Goal: Task Accomplishment & Management: Use online tool/utility

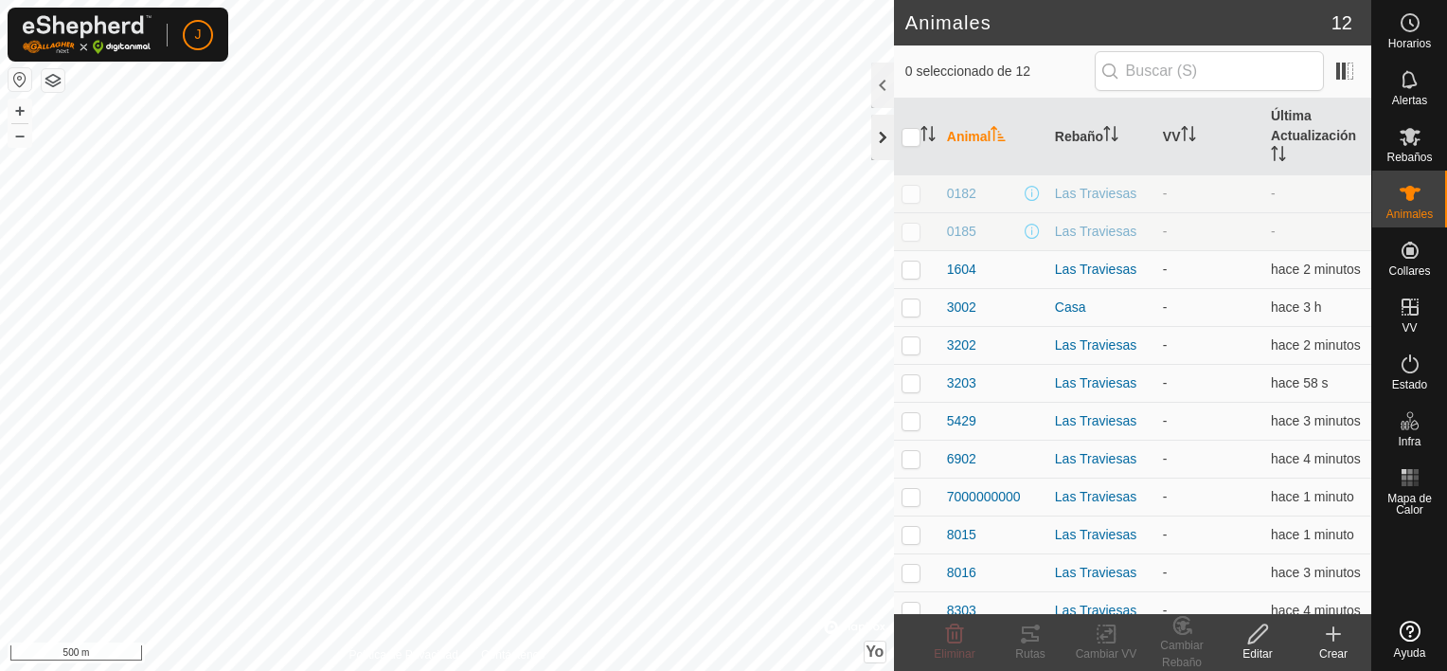
click at [887, 136] on div at bounding box center [882, 137] width 23 height 45
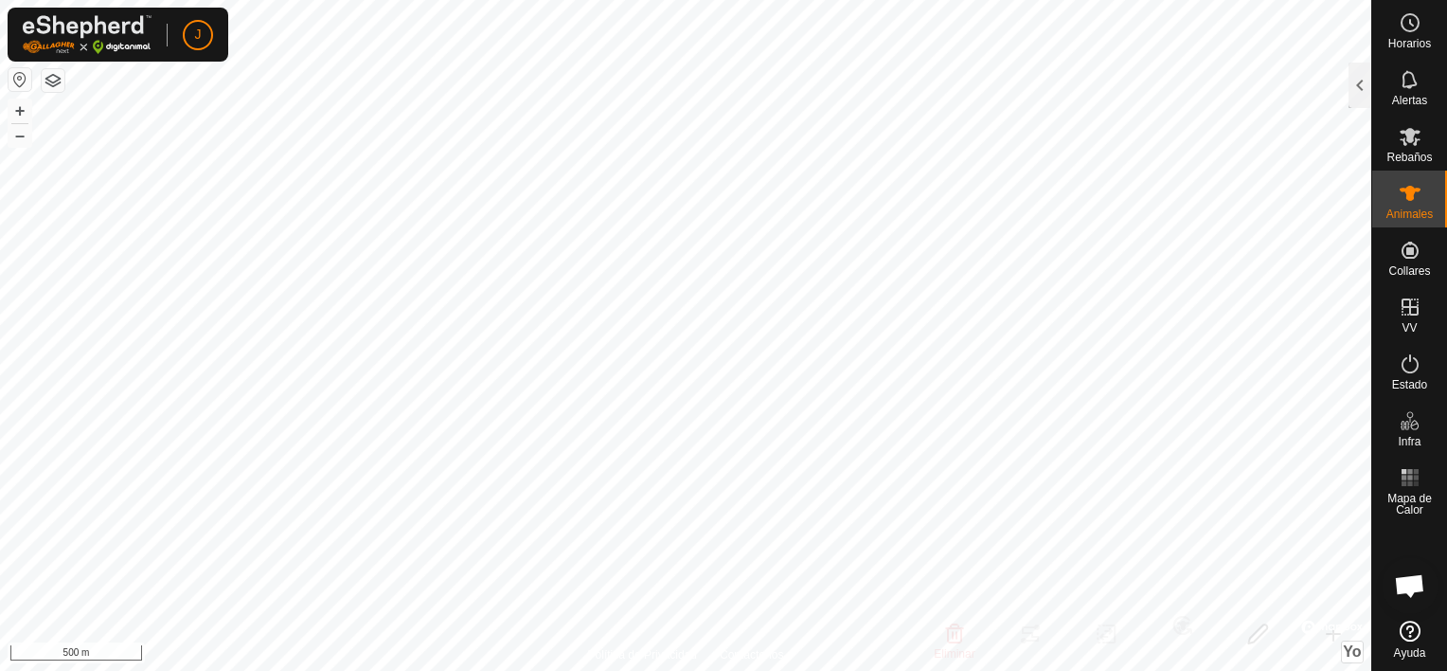
scroll to position [6594, 0]
click at [598, 670] on html "J Horarios Alertas Rebaños Animales Collares VV Estado Infra Mapa de Calor Ayud…" at bounding box center [723, 335] width 1447 height 671
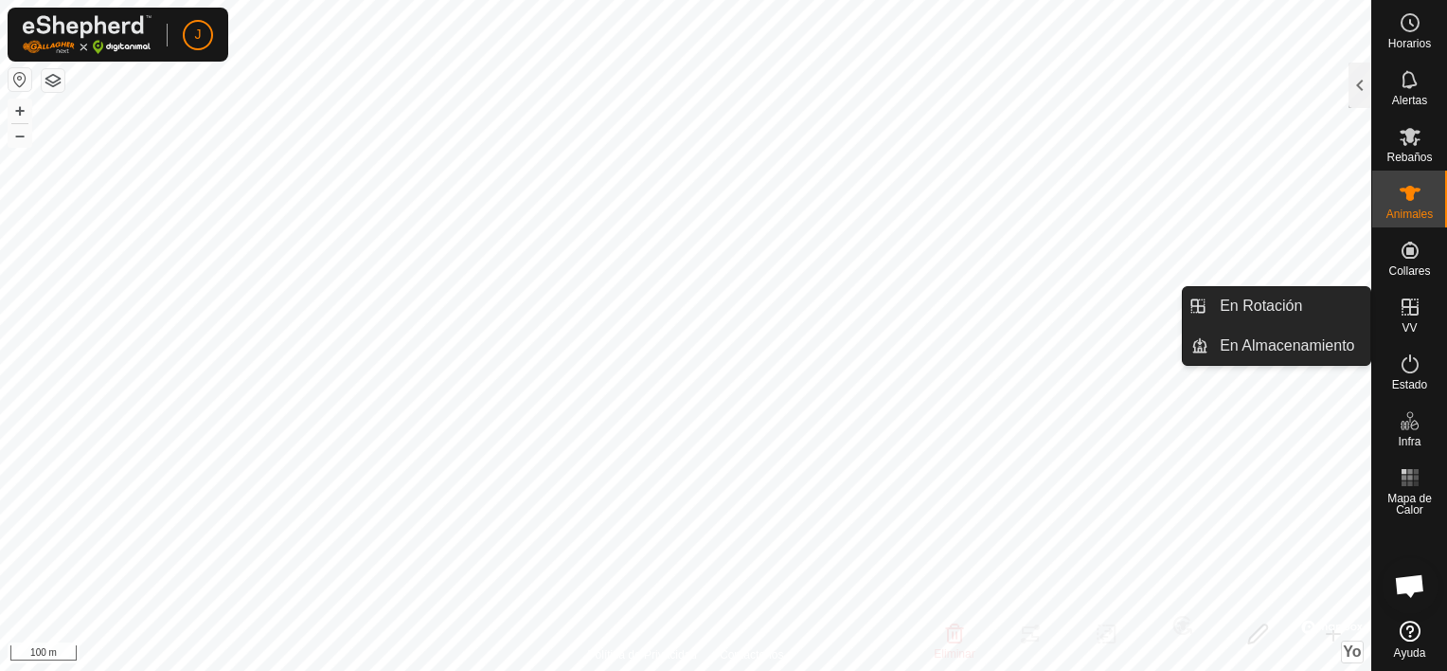
click at [1413, 316] on icon at bounding box center [1410, 307] width 23 height 23
click at [1322, 319] on link "En Rotación" at bounding box center [1290, 306] width 162 height 38
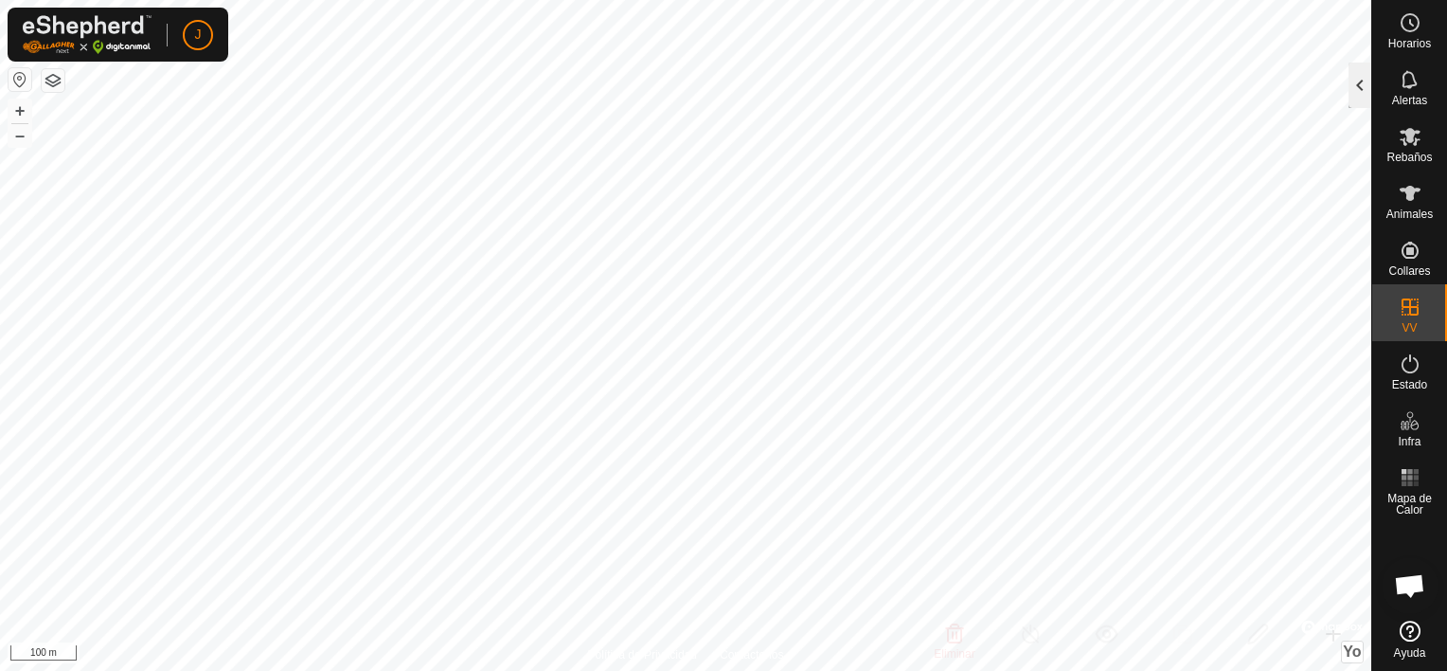
click at [1349, 79] on div at bounding box center [1360, 85] width 23 height 45
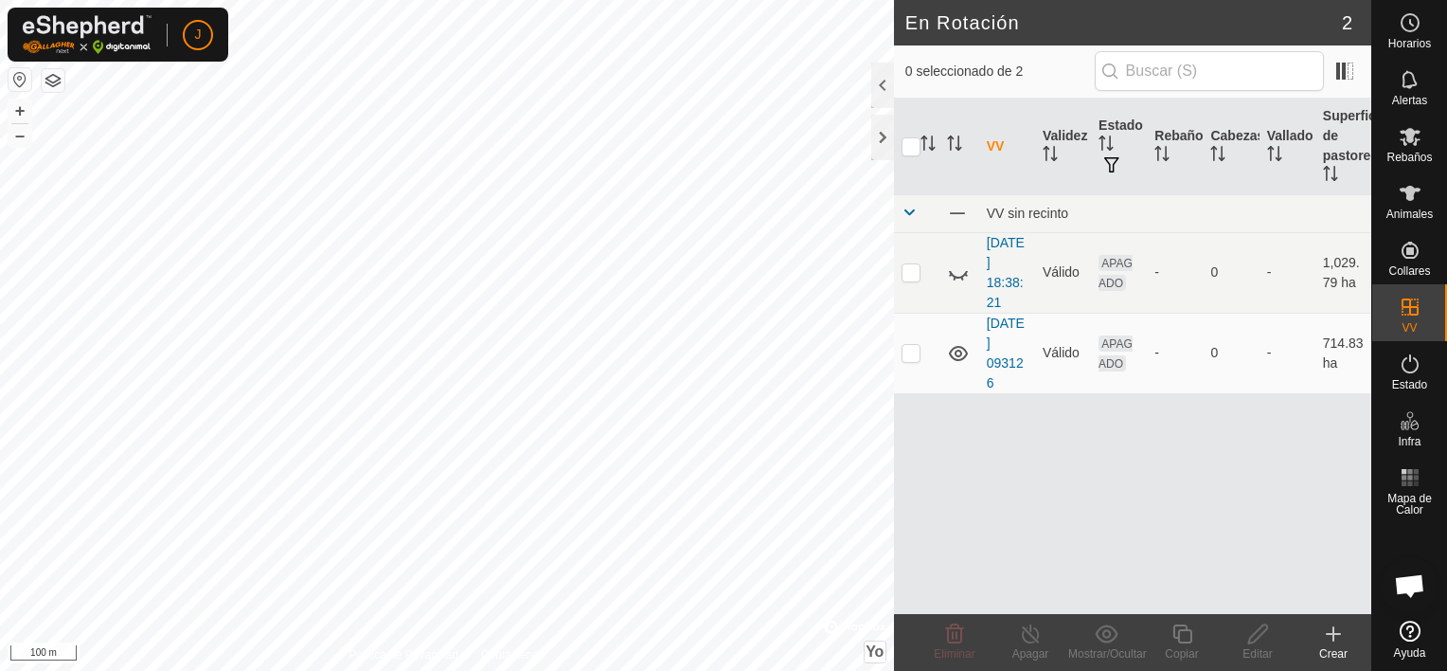
click at [1334, 640] on icon at bounding box center [1334, 633] width 0 height 13
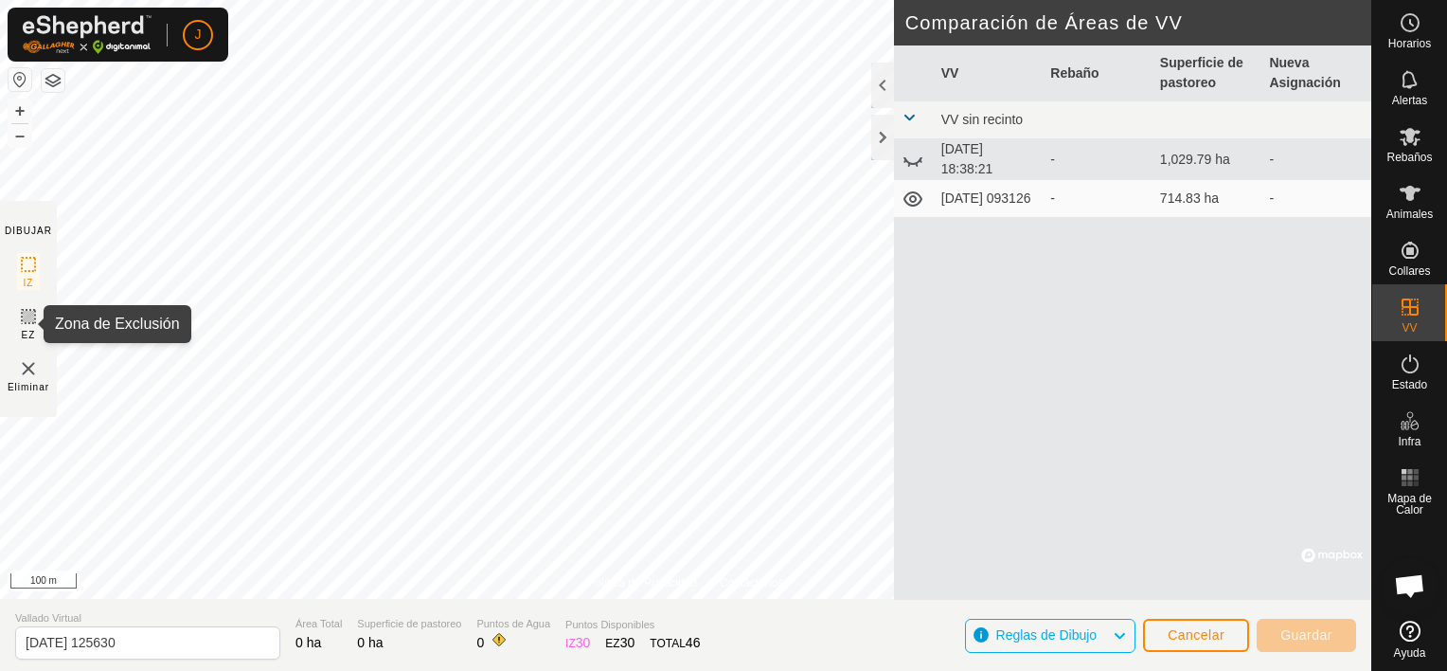
click at [25, 317] on icon at bounding box center [28, 316] width 11 height 11
click at [883, 136] on div at bounding box center [882, 137] width 23 height 45
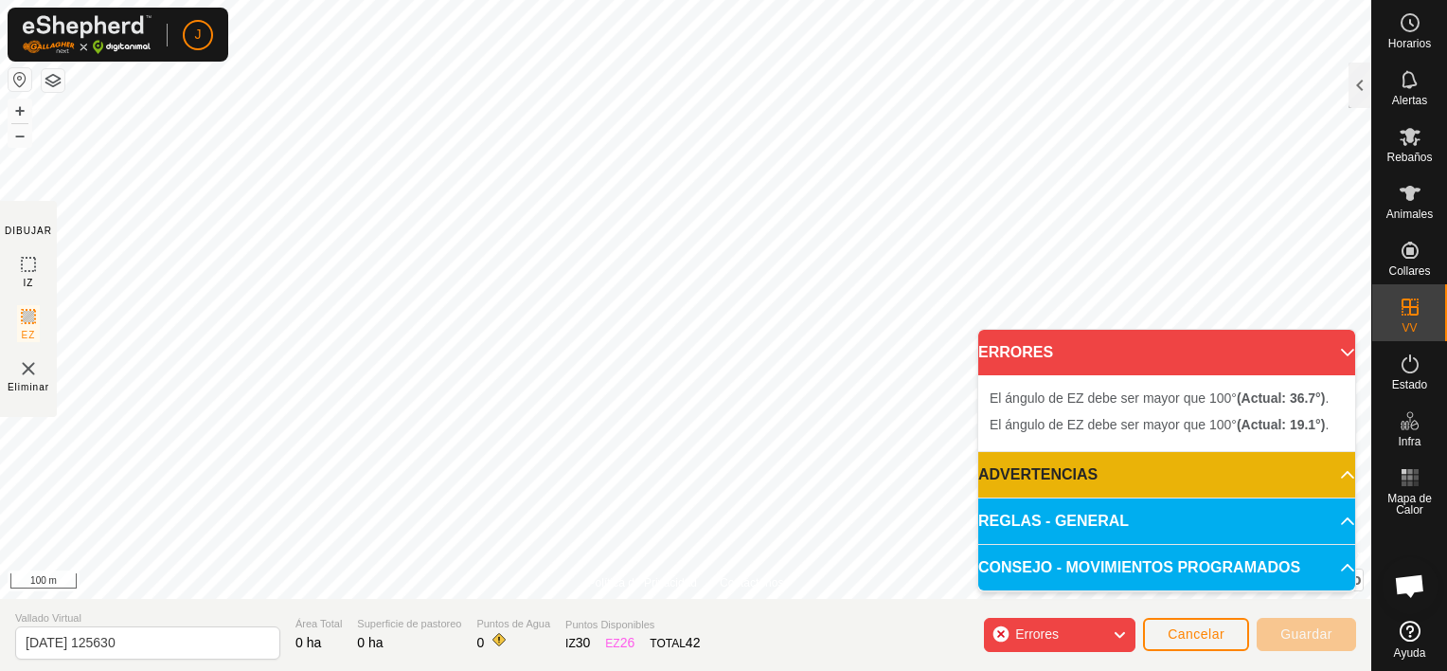
click at [31, 367] on img at bounding box center [28, 368] width 23 height 23
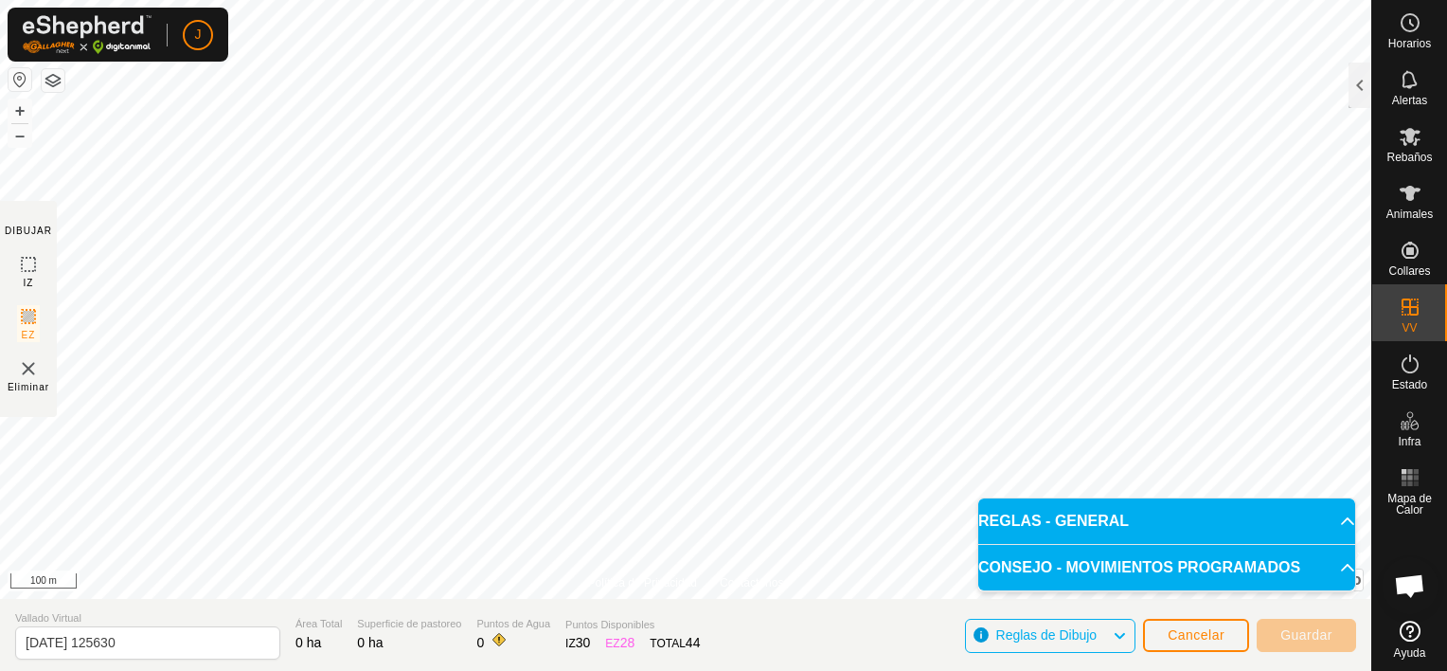
click at [28, 364] on img at bounding box center [28, 368] width 23 height 23
click at [27, 364] on img at bounding box center [28, 368] width 23 height 23
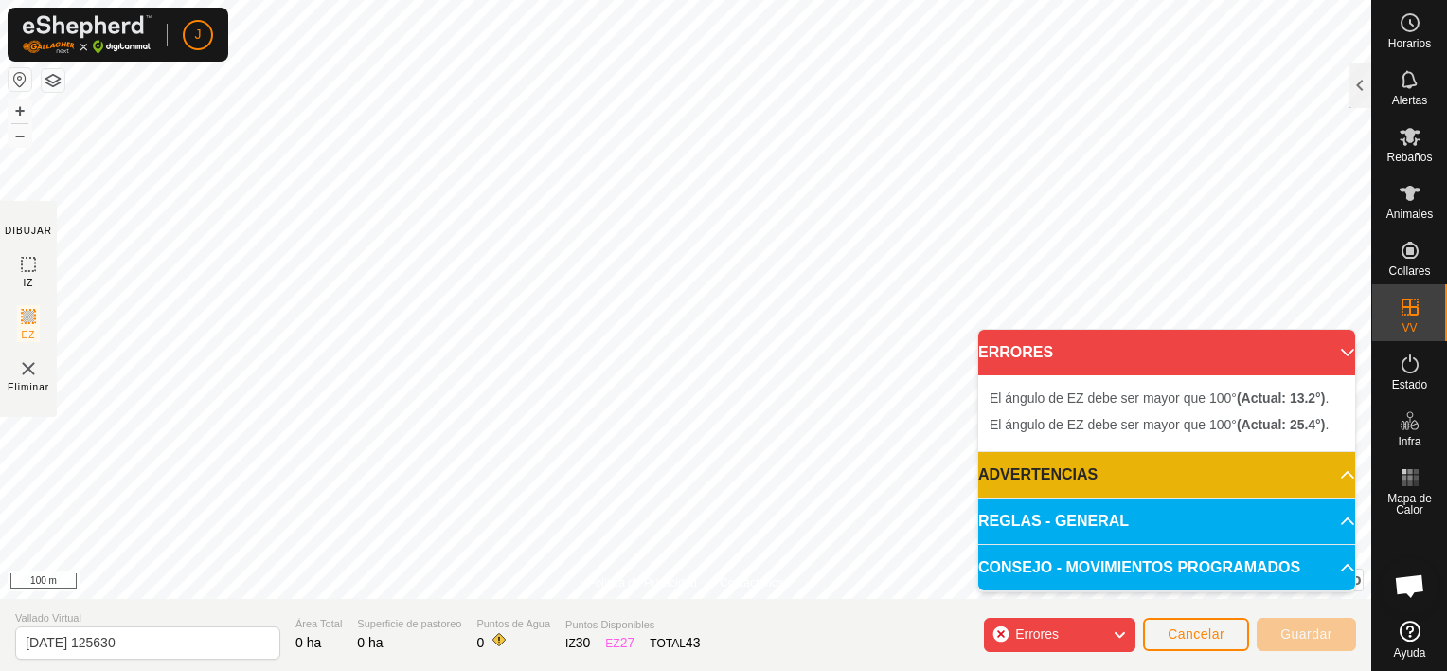
click at [31, 366] on img at bounding box center [28, 368] width 23 height 23
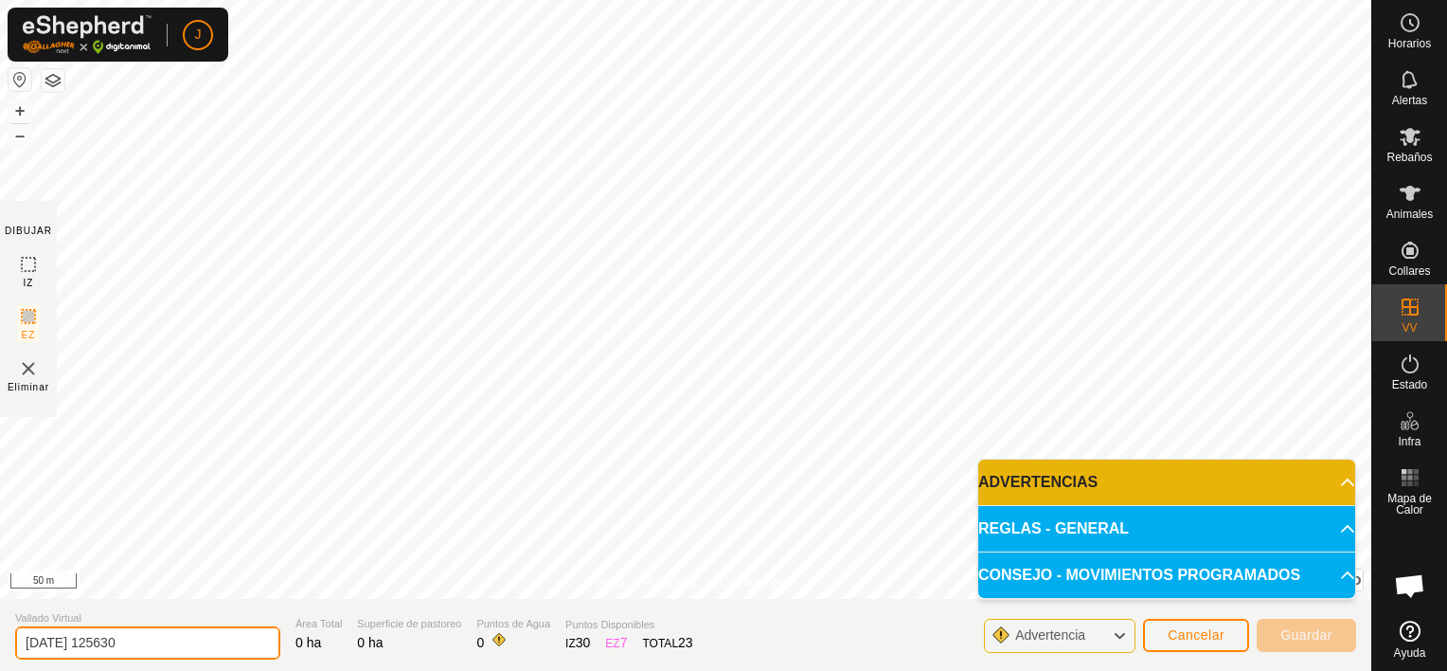
click at [225, 626] on input "[DATE] 125630" at bounding box center [147, 642] width 265 height 33
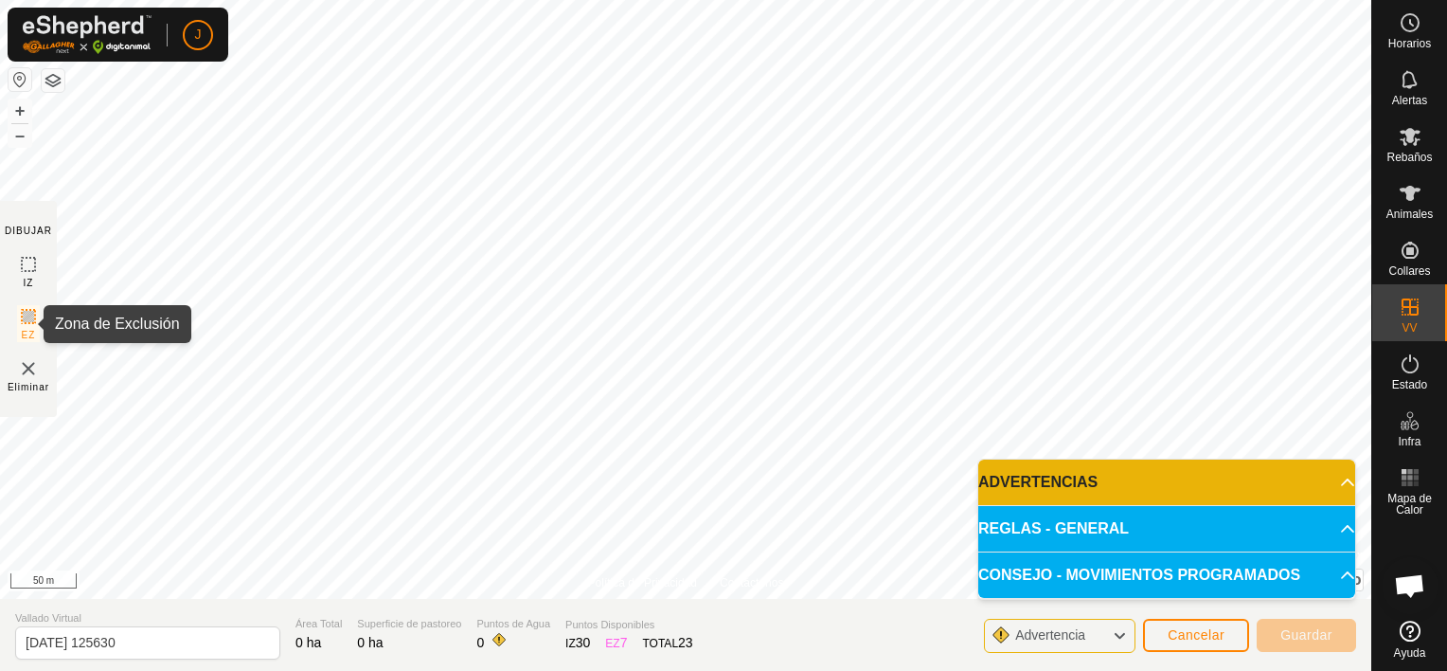
click at [28, 306] on icon at bounding box center [28, 316] width 23 height 23
click at [1123, 628] on icon at bounding box center [1119, 635] width 15 height 25
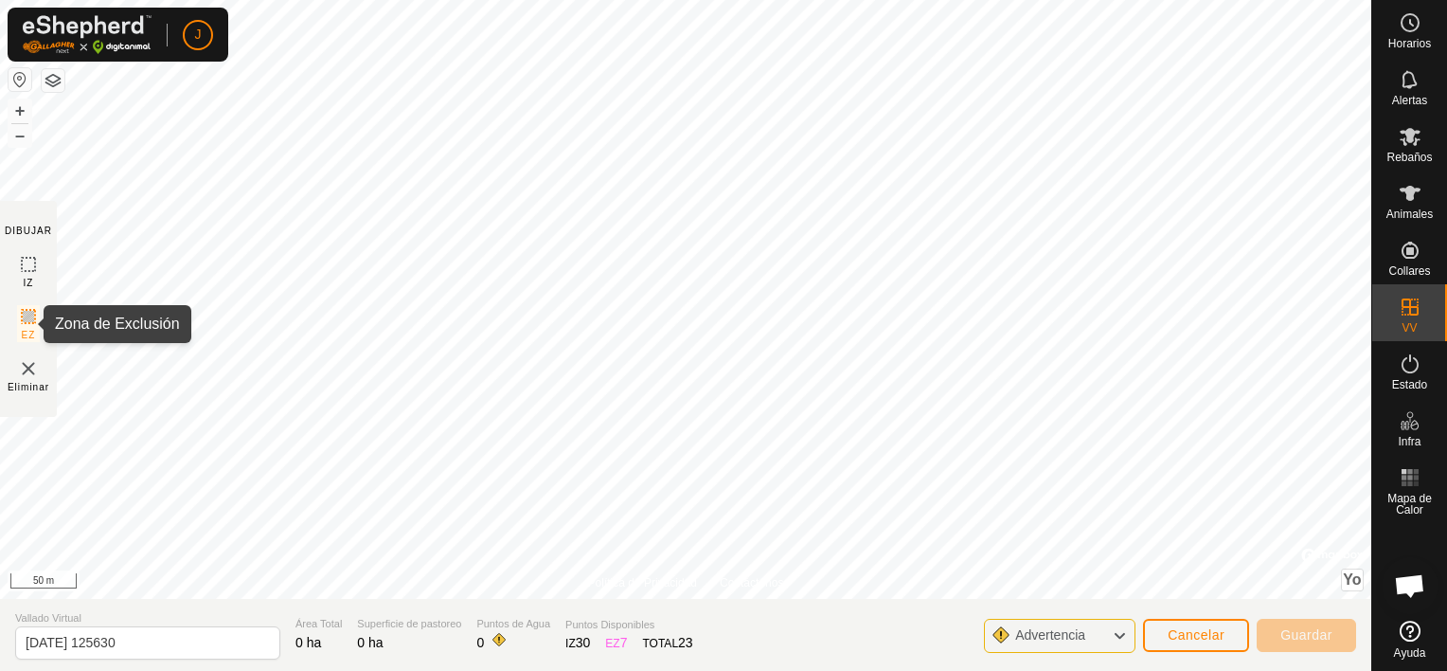
click at [27, 311] on icon at bounding box center [28, 316] width 11 height 11
click at [27, 315] on icon at bounding box center [28, 316] width 11 height 11
click at [1212, 638] on span "Cancelar" at bounding box center [1196, 634] width 57 height 15
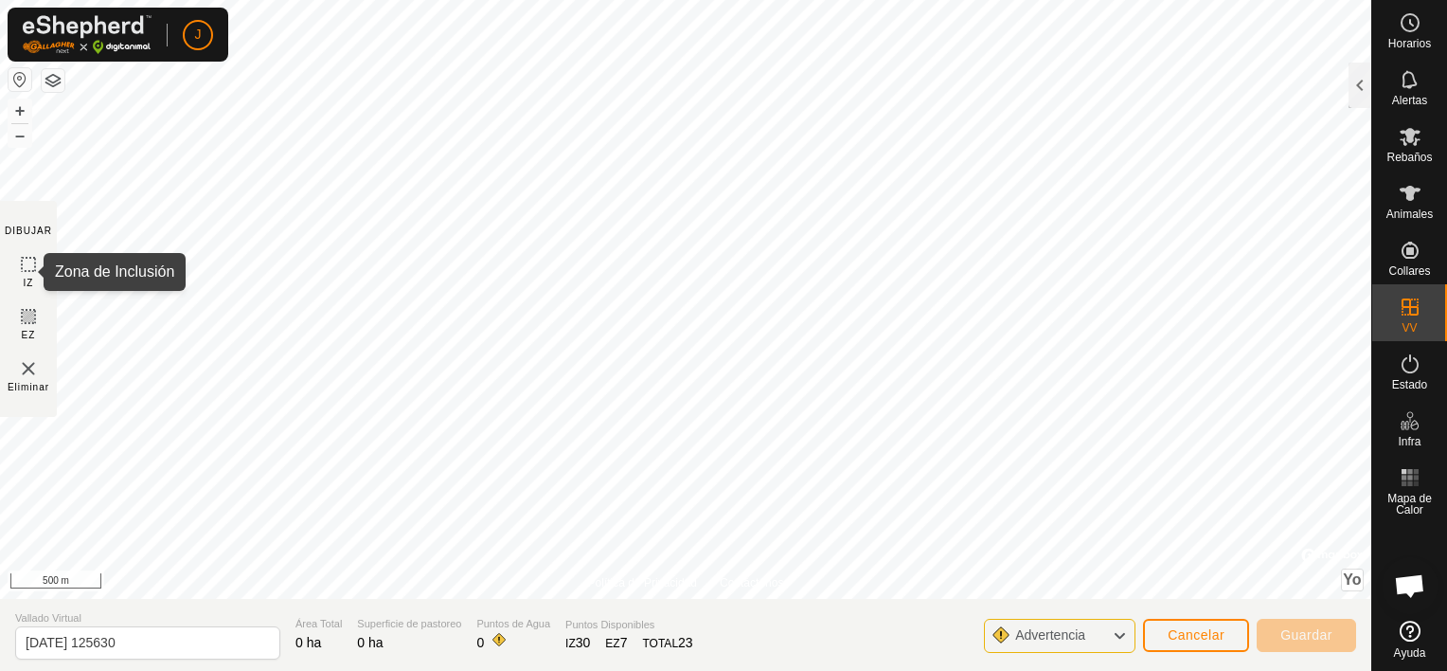
click at [30, 254] on icon at bounding box center [28, 264] width 23 height 23
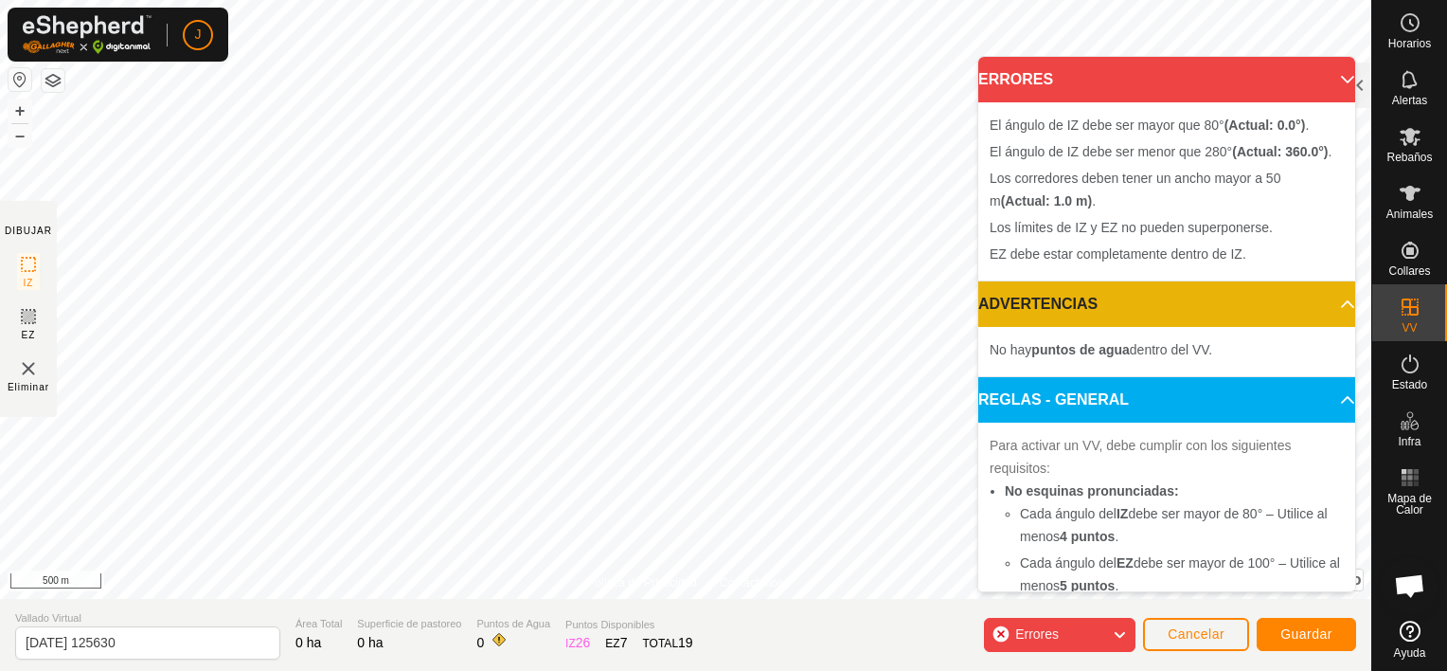
click at [29, 378] on img at bounding box center [28, 368] width 23 height 23
click at [22, 371] on img at bounding box center [28, 368] width 23 height 23
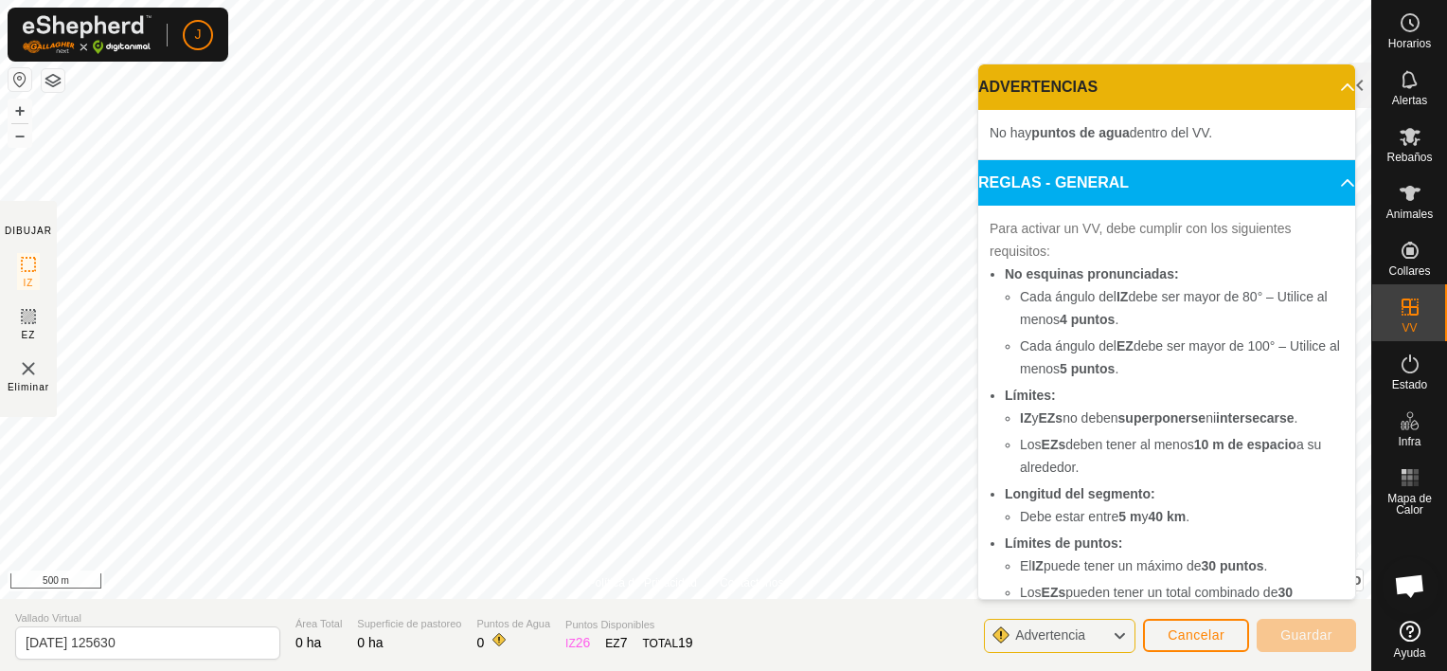
click at [34, 364] on img at bounding box center [28, 368] width 23 height 23
click at [1410, 148] on es-mob-svg-icon at bounding box center [1410, 136] width 34 height 30
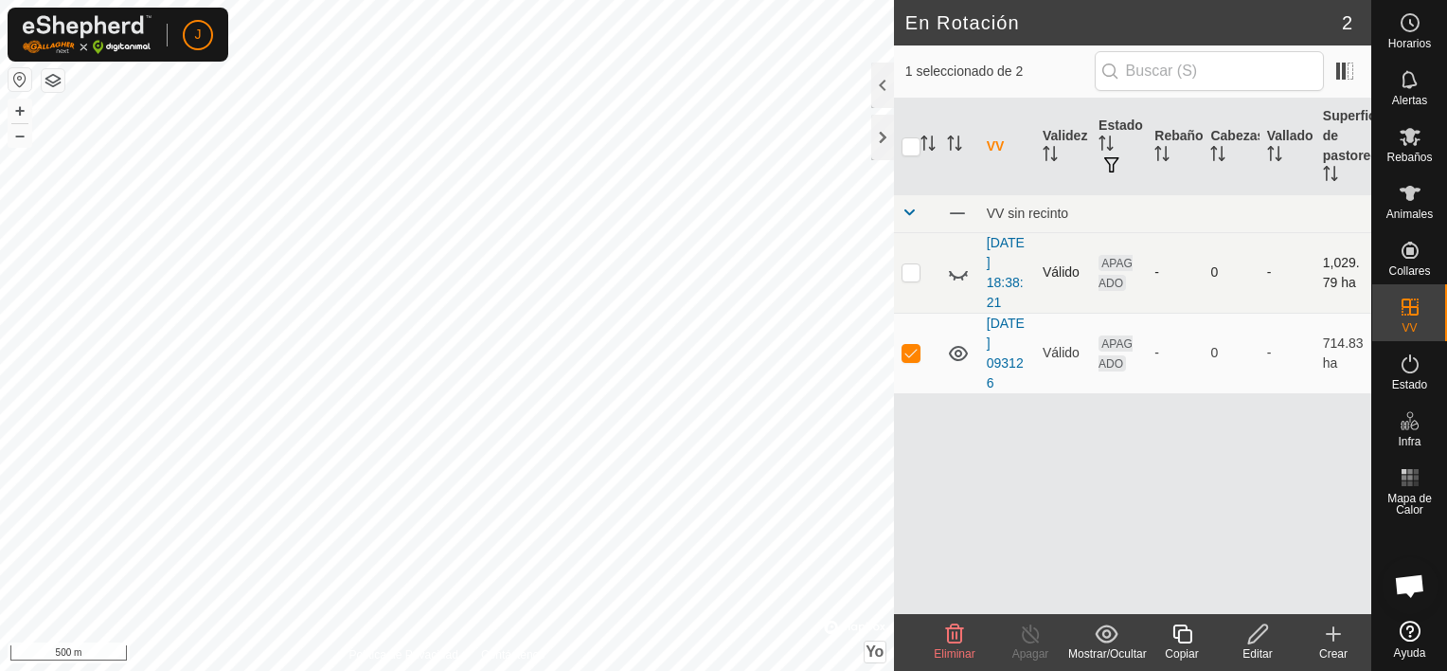
click at [915, 277] on p-checkbox at bounding box center [911, 271] width 19 height 15
checkbox input "true"
checkbox input "false"
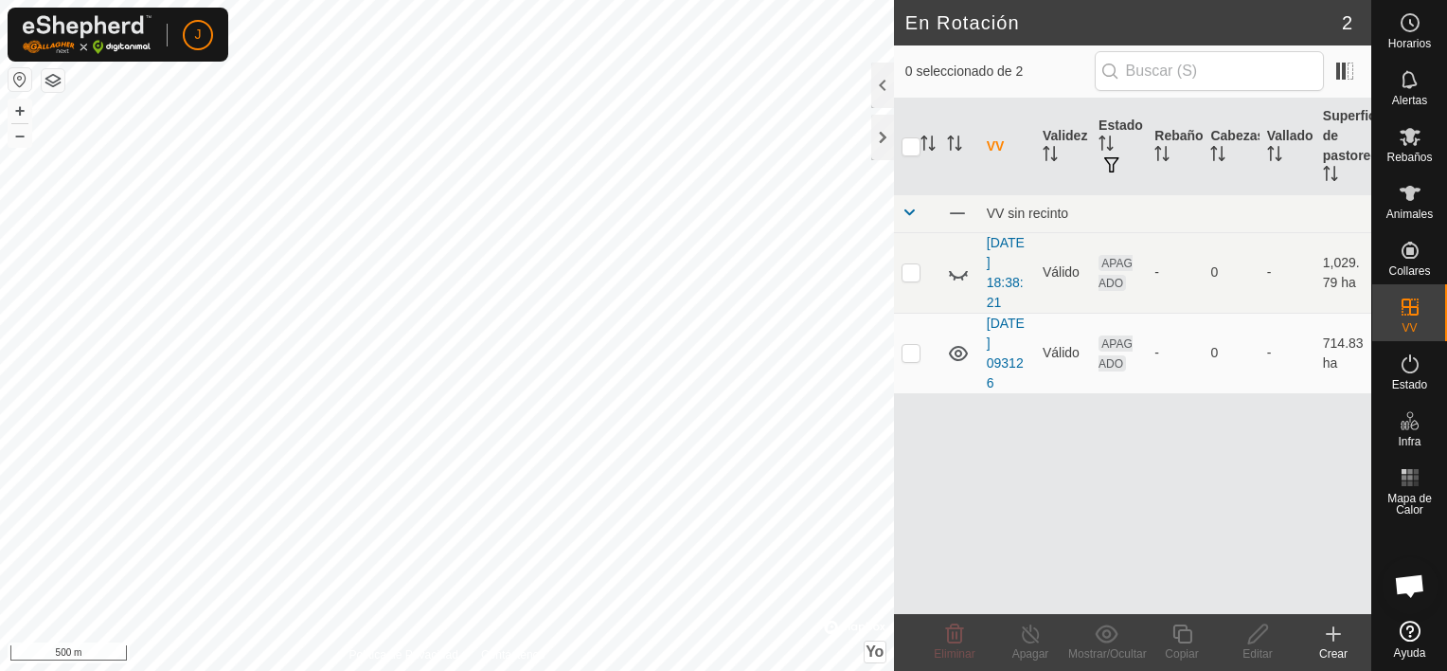
checkbox input "true"
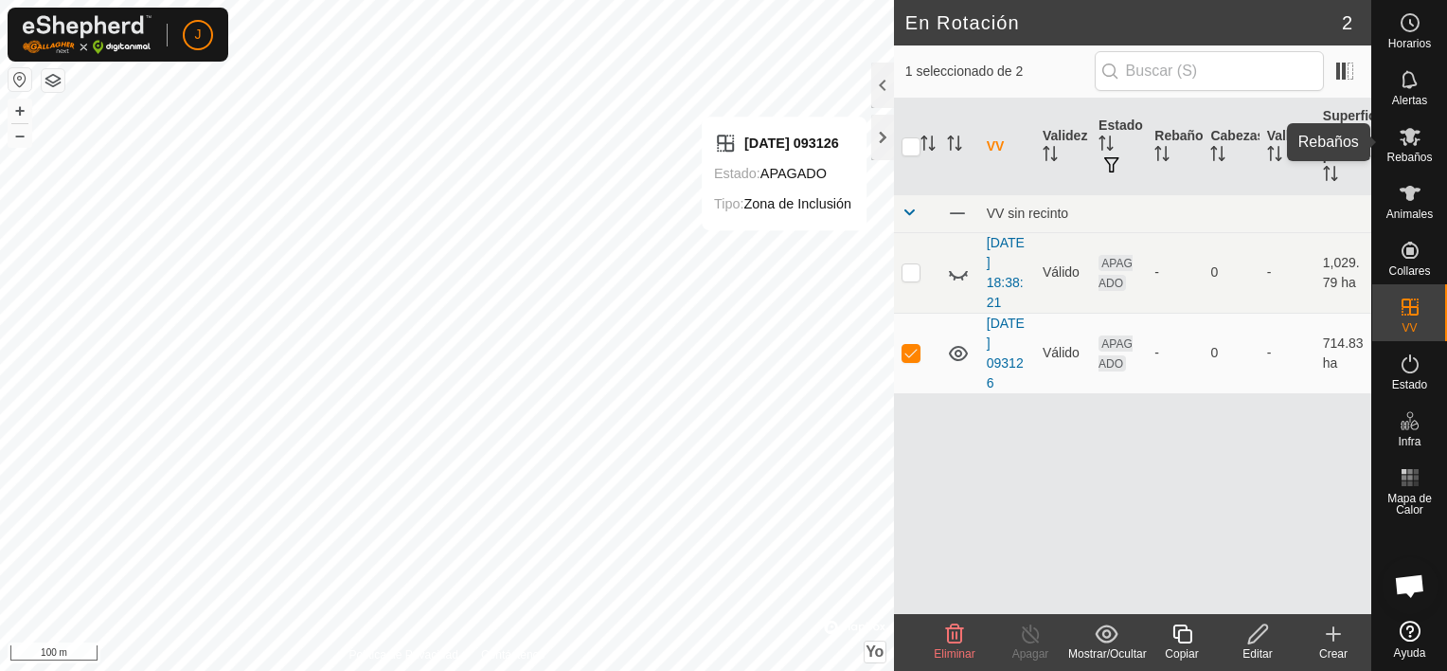
click at [1406, 148] on es-mob-svg-icon at bounding box center [1410, 136] width 34 height 30
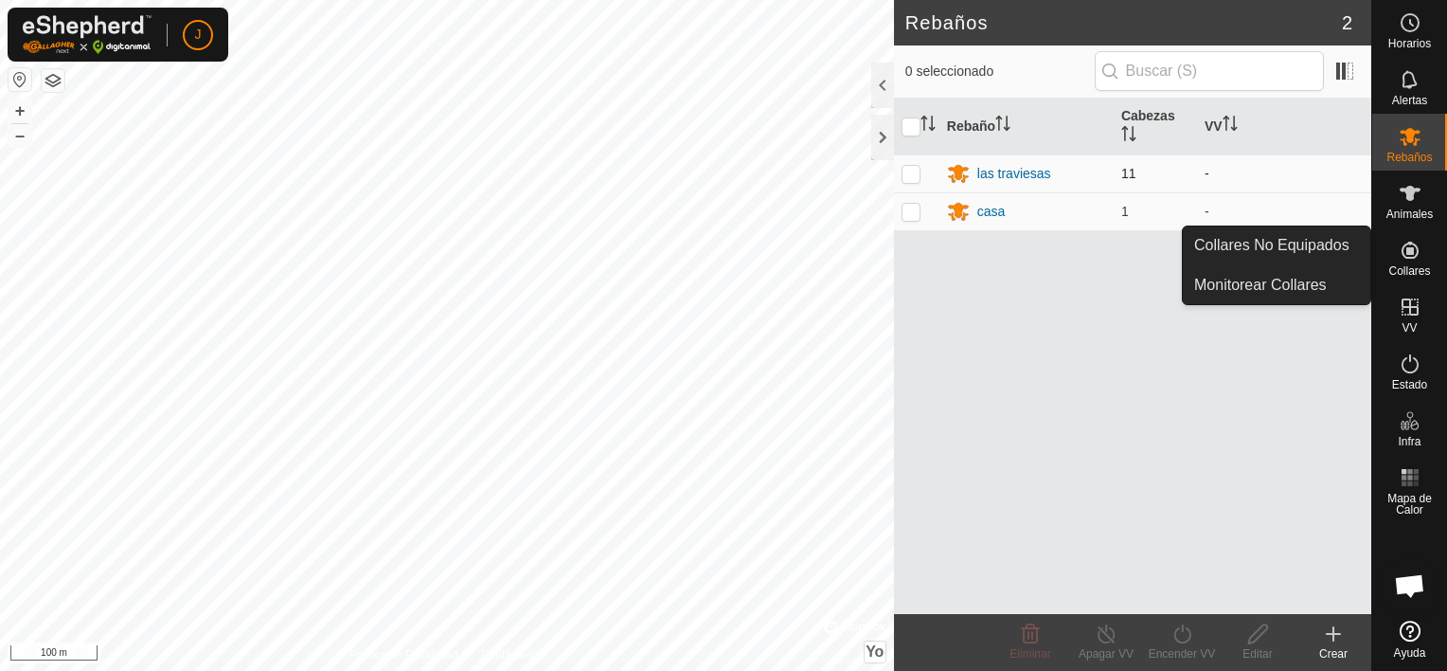
click at [917, 171] on p-checkbox at bounding box center [911, 173] width 19 height 15
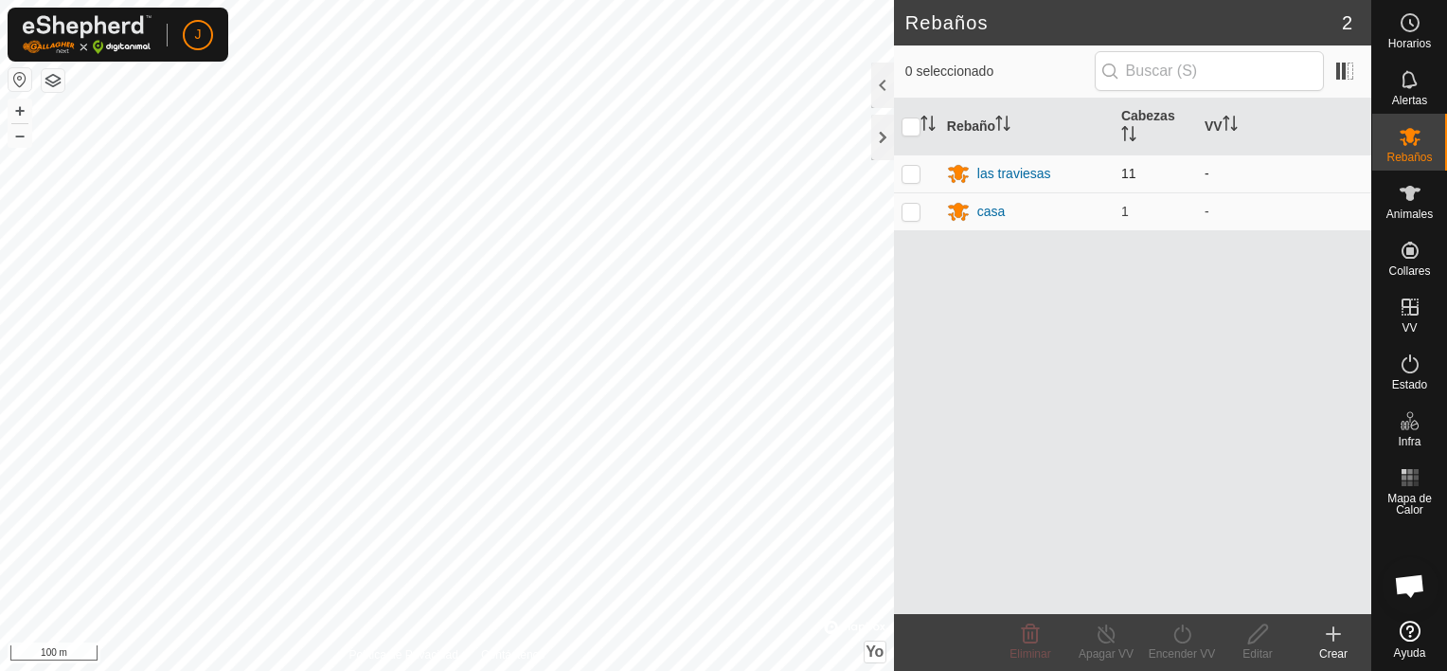
checkbox input "true"
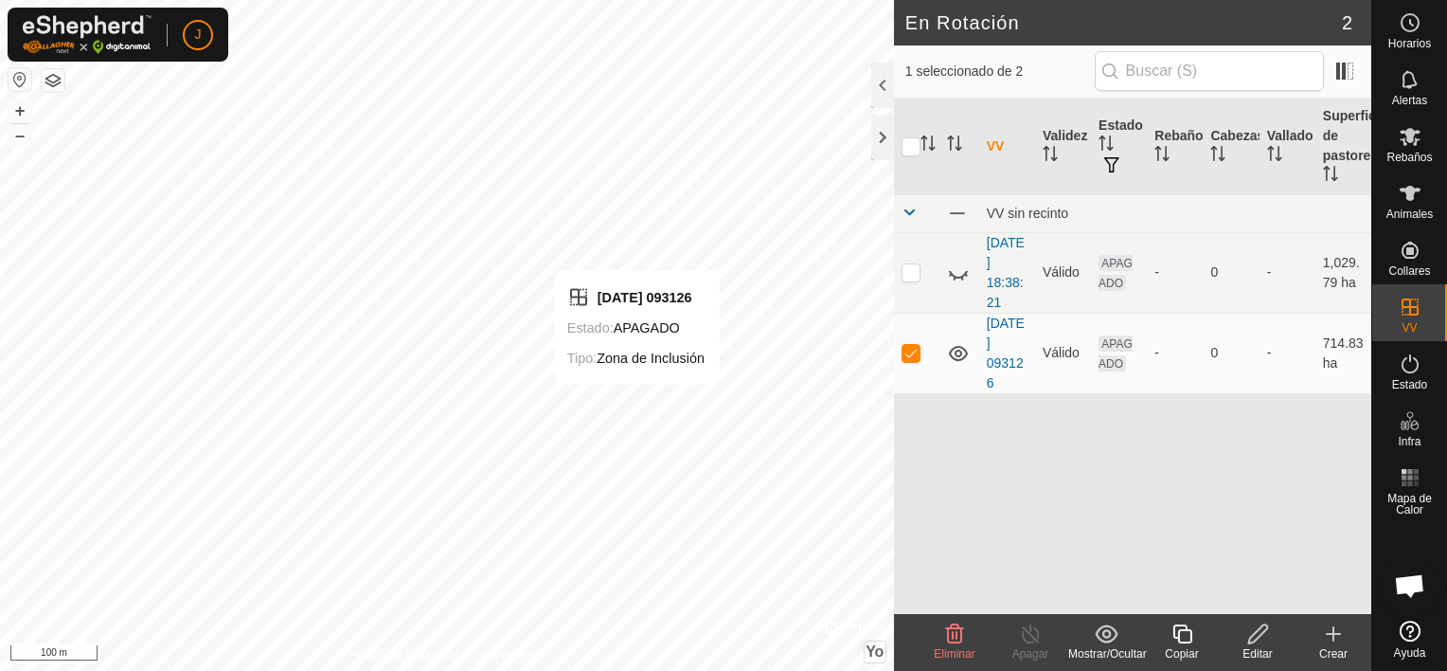
checkbox input "false"
click at [1334, 634] on icon at bounding box center [1333, 634] width 13 height 0
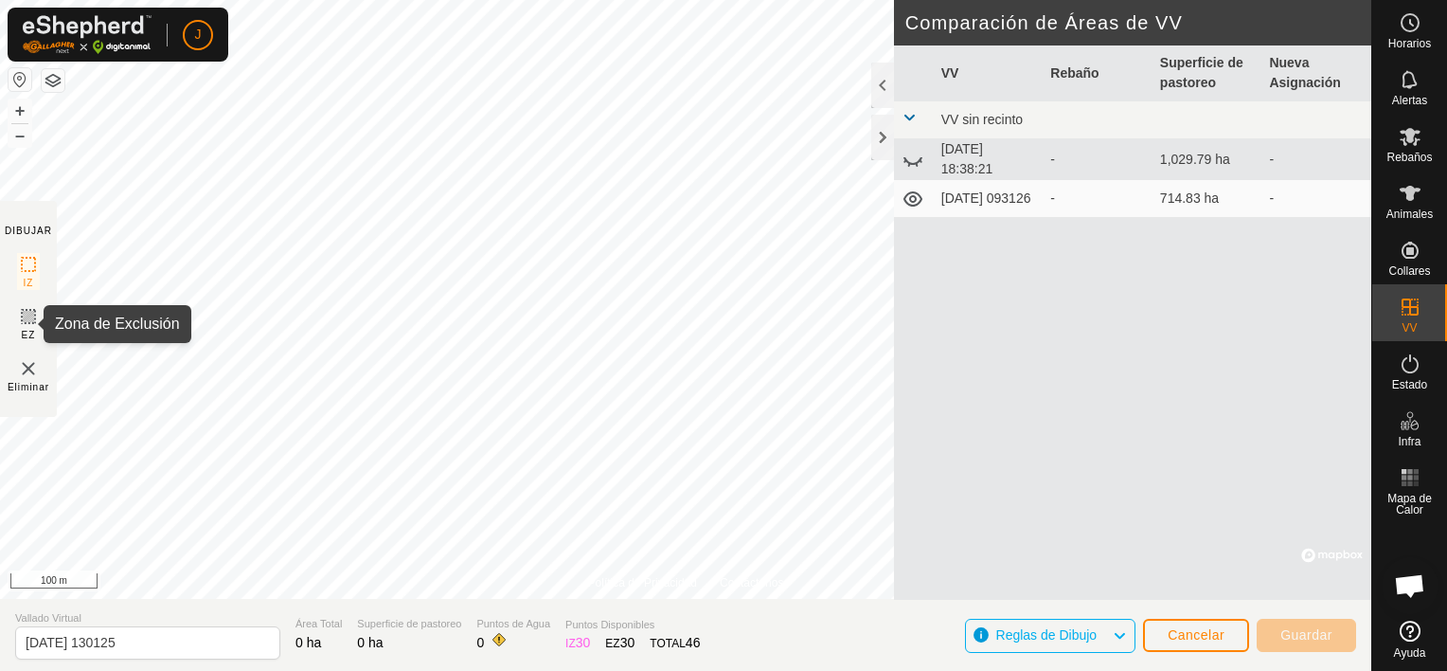
click at [25, 318] on icon at bounding box center [28, 316] width 23 height 23
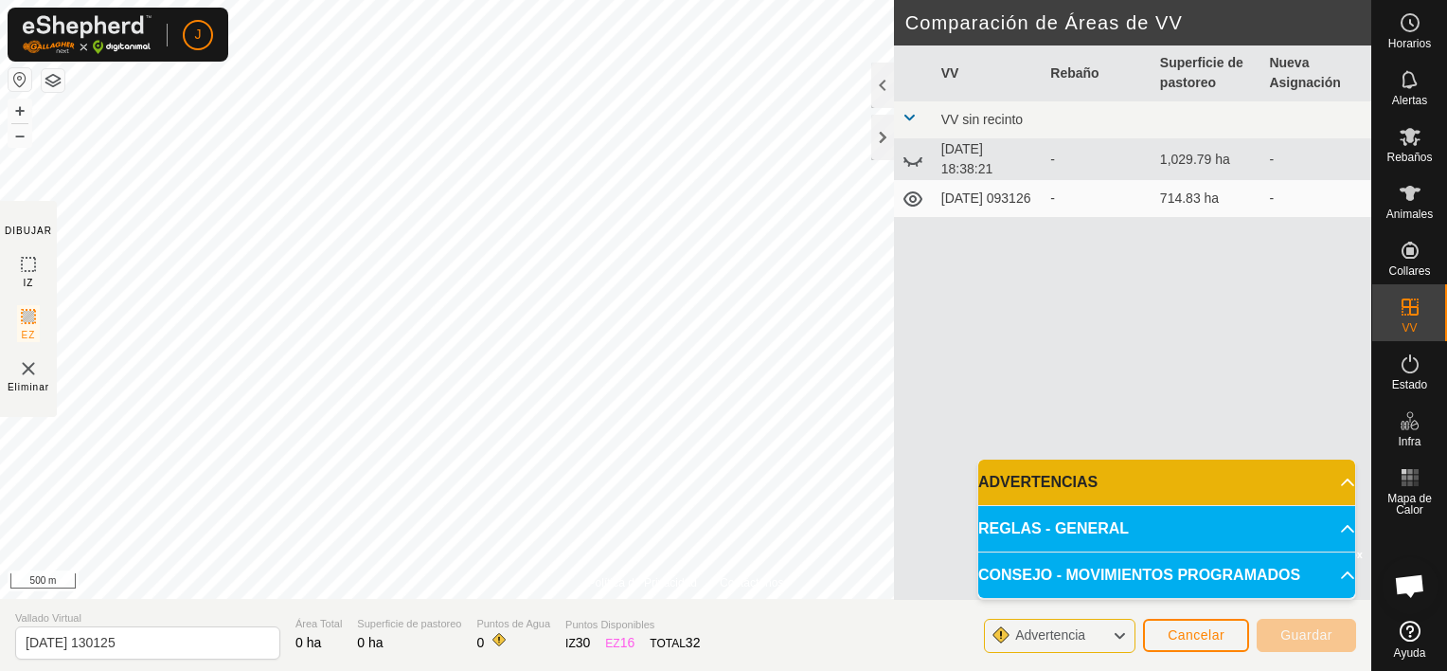
click at [1120, 633] on icon at bounding box center [1119, 635] width 15 height 25
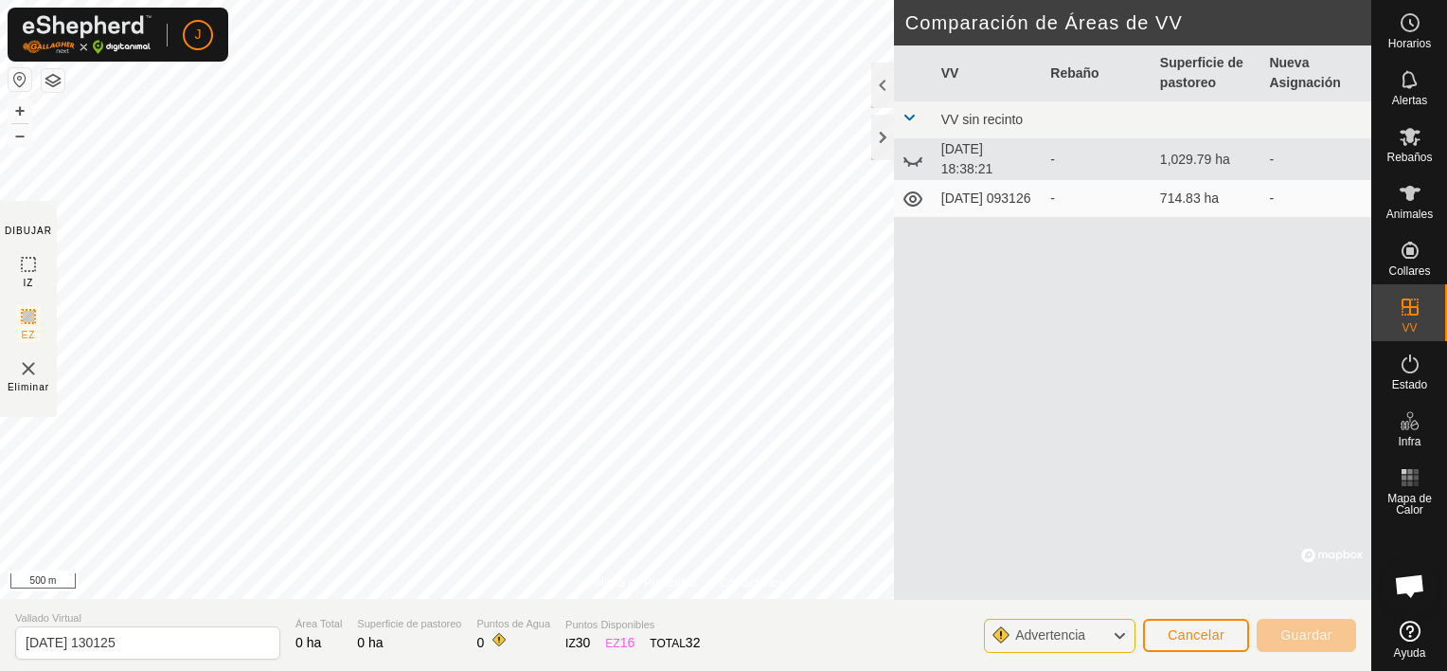
click at [1120, 633] on icon at bounding box center [1119, 635] width 15 height 25
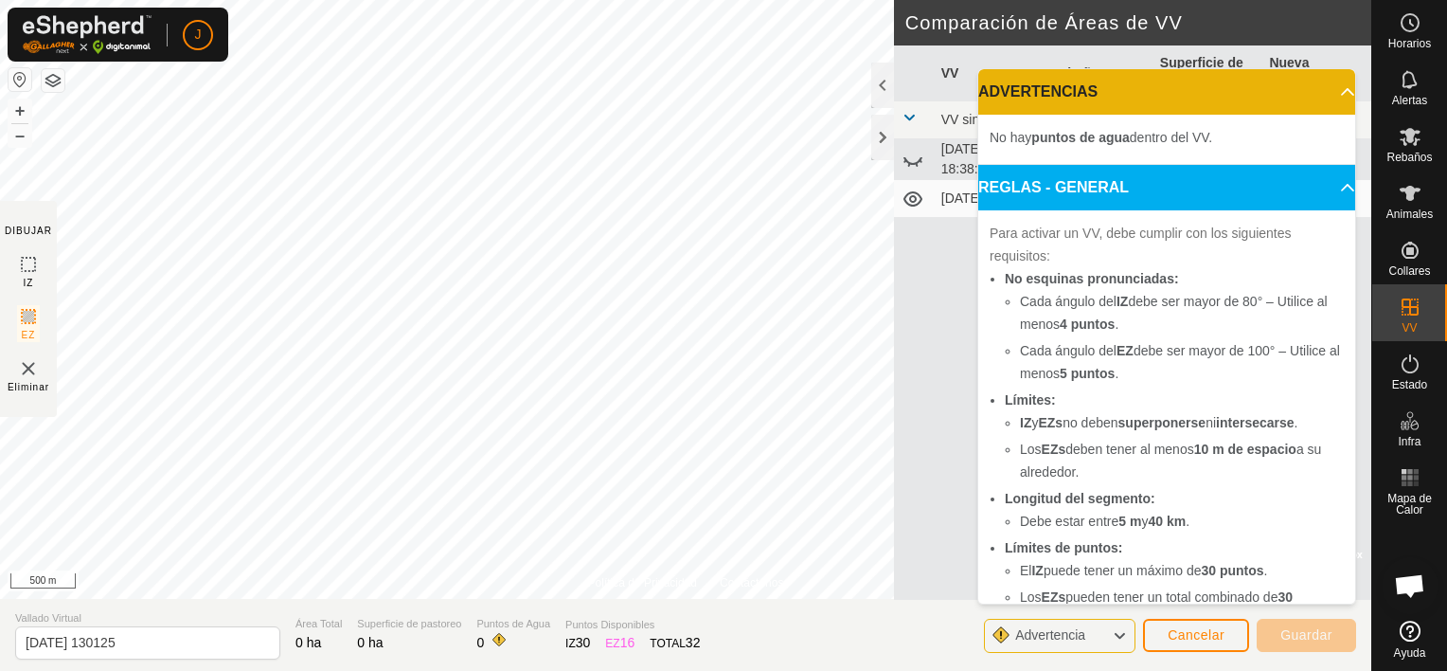
click at [30, 364] on img at bounding box center [28, 368] width 23 height 23
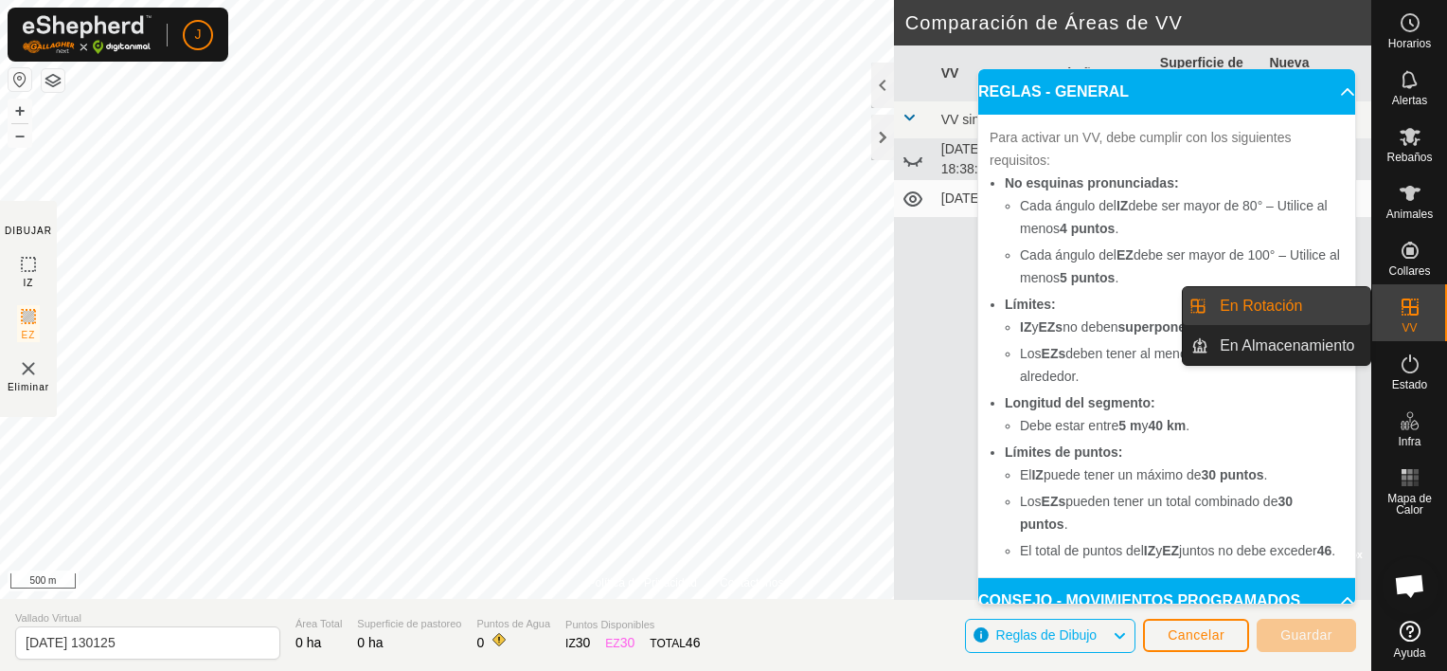
click at [1407, 310] on icon at bounding box center [1410, 307] width 23 height 23
click at [1319, 314] on link "En Rotación" at bounding box center [1290, 306] width 162 height 38
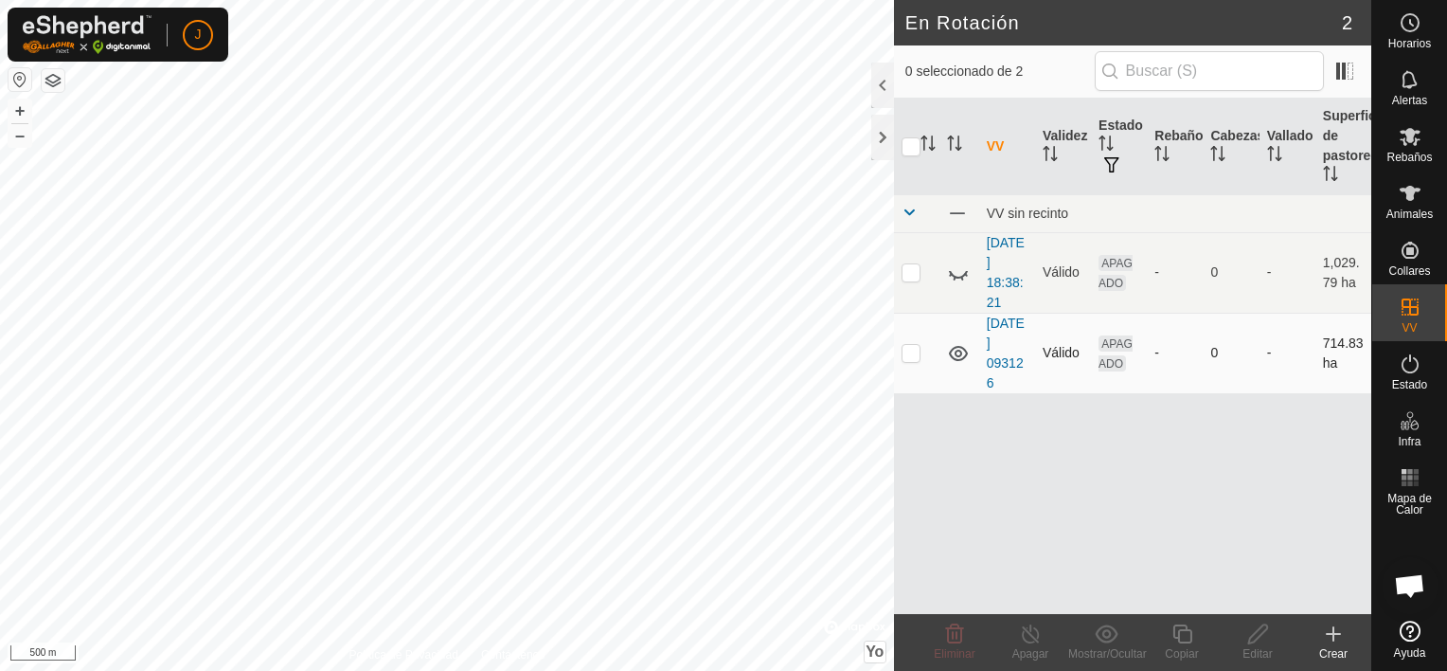
click at [911, 357] on p-checkbox at bounding box center [911, 352] width 19 height 15
checkbox input "true"
click at [1258, 635] on icon at bounding box center [1259, 633] width 24 height 23
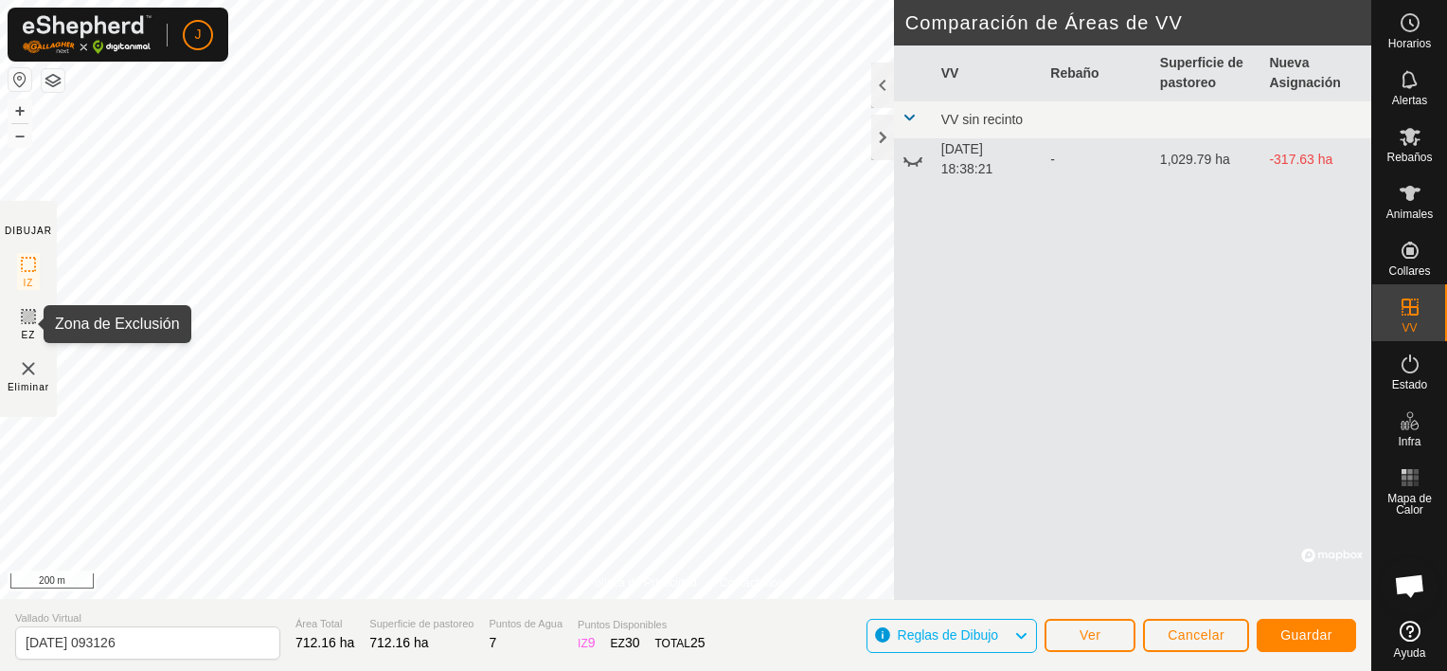
click at [22, 315] on icon at bounding box center [28, 316] width 23 height 23
click at [29, 363] on img at bounding box center [28, 368] width 23 height 23
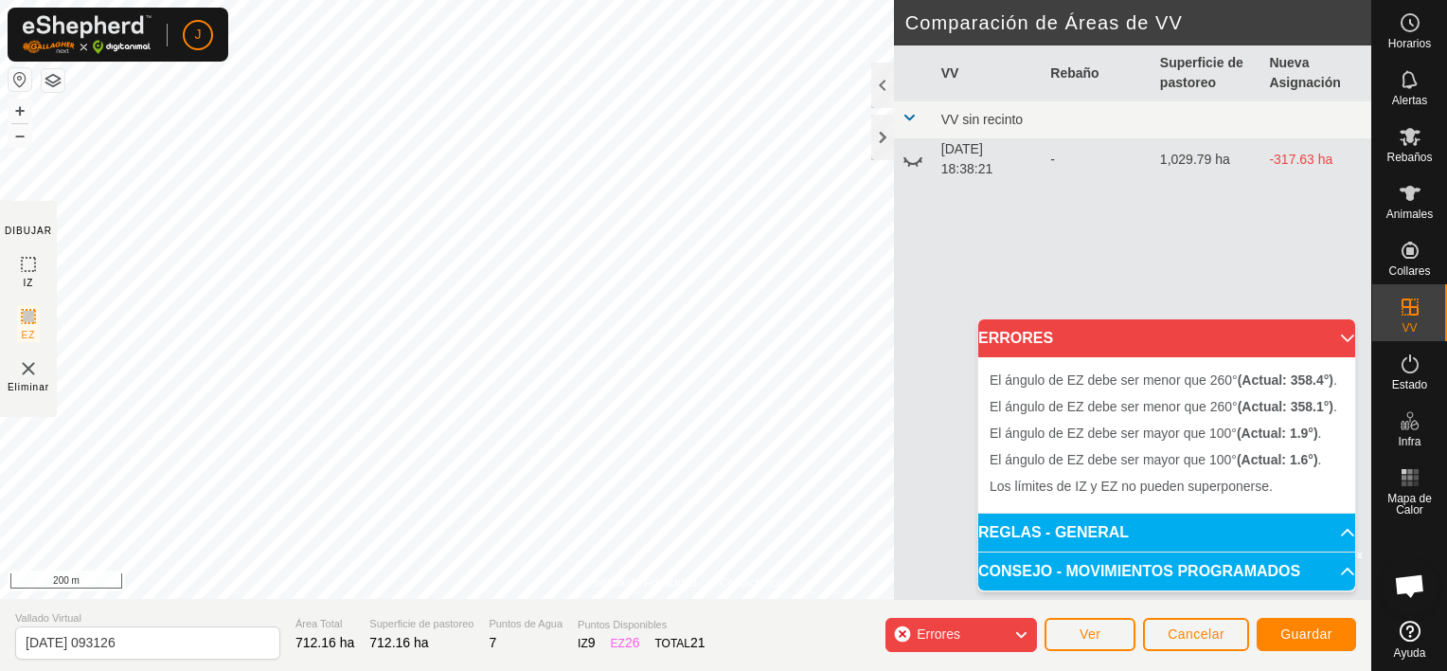
click at [22, 364] on img at bounding box center [28, 368] width 23 height 23
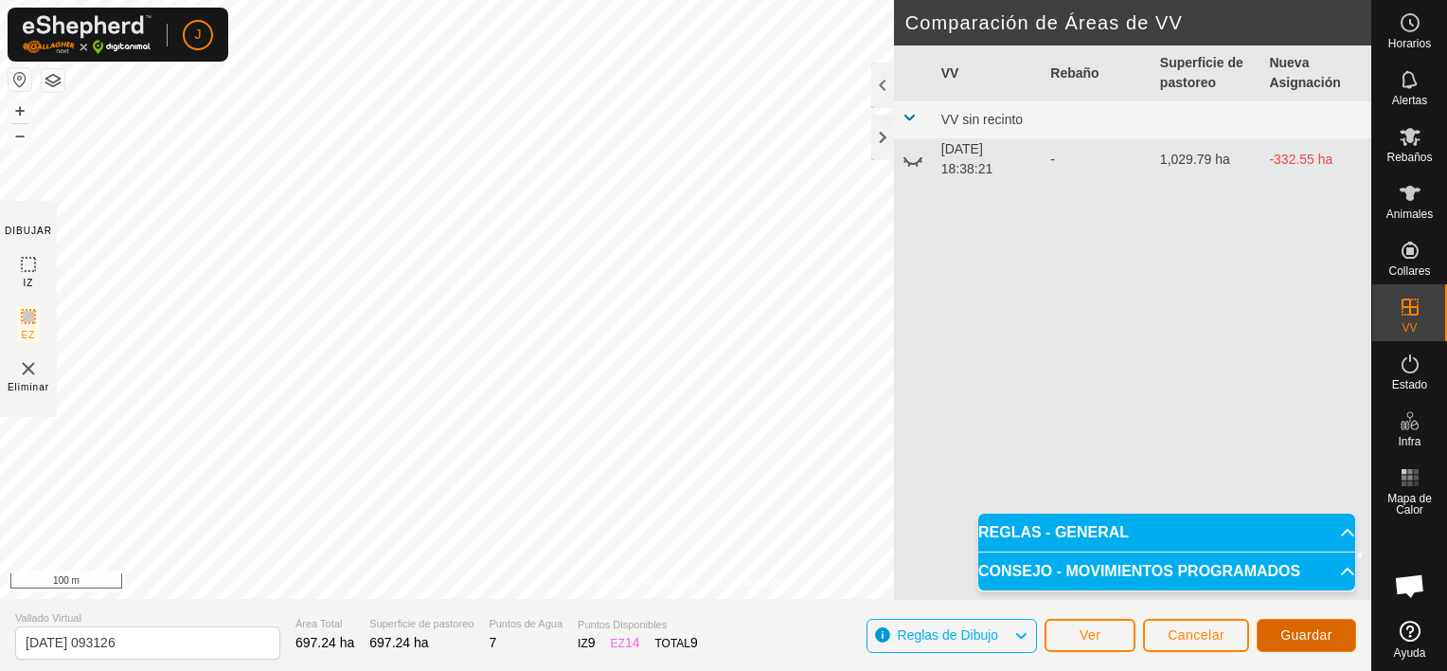
click at [1332, 629] on span "Guardar" at bounding box center [1307, 634] width 52 height 15
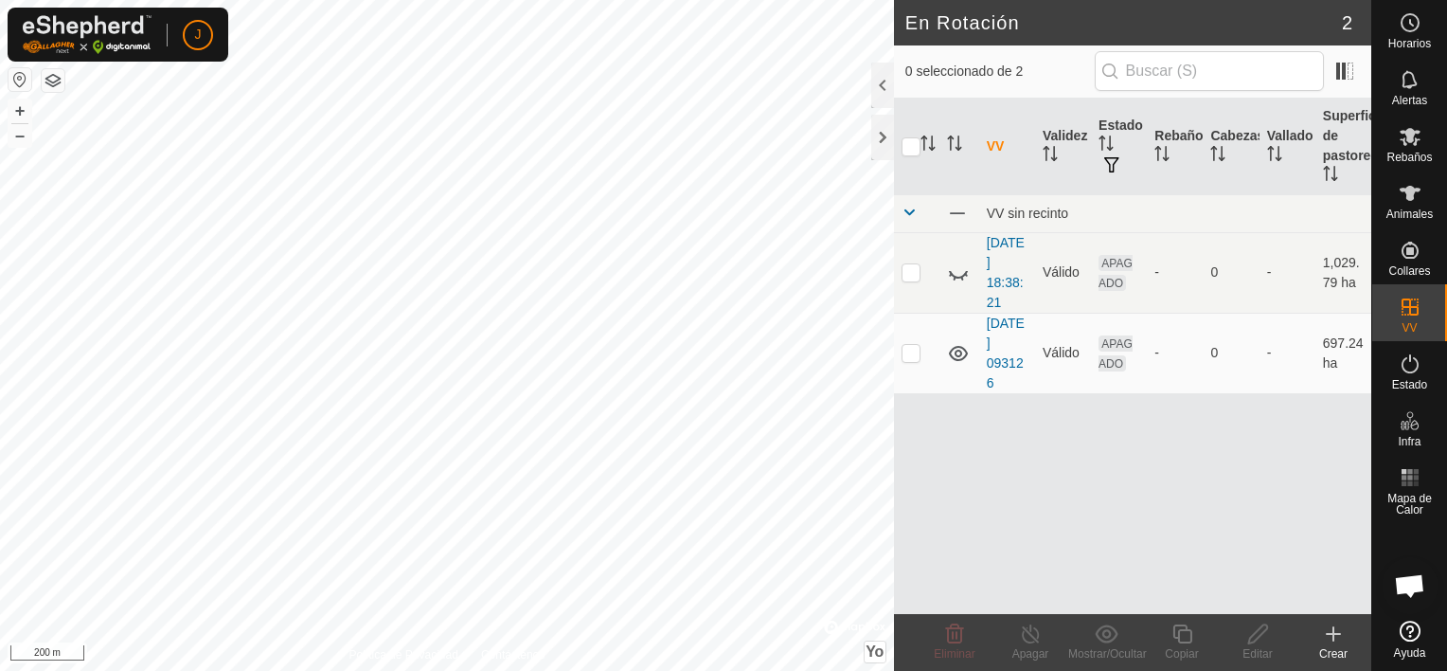
checkbox input "true"
click at [917, 352] on p-checkbox at bounding box center [911, 352] width 19 height 15
checkbox input "true"
click at [1418, 154] on span "Rebaños" at bounding box center [1409, 157] width 45 height 11
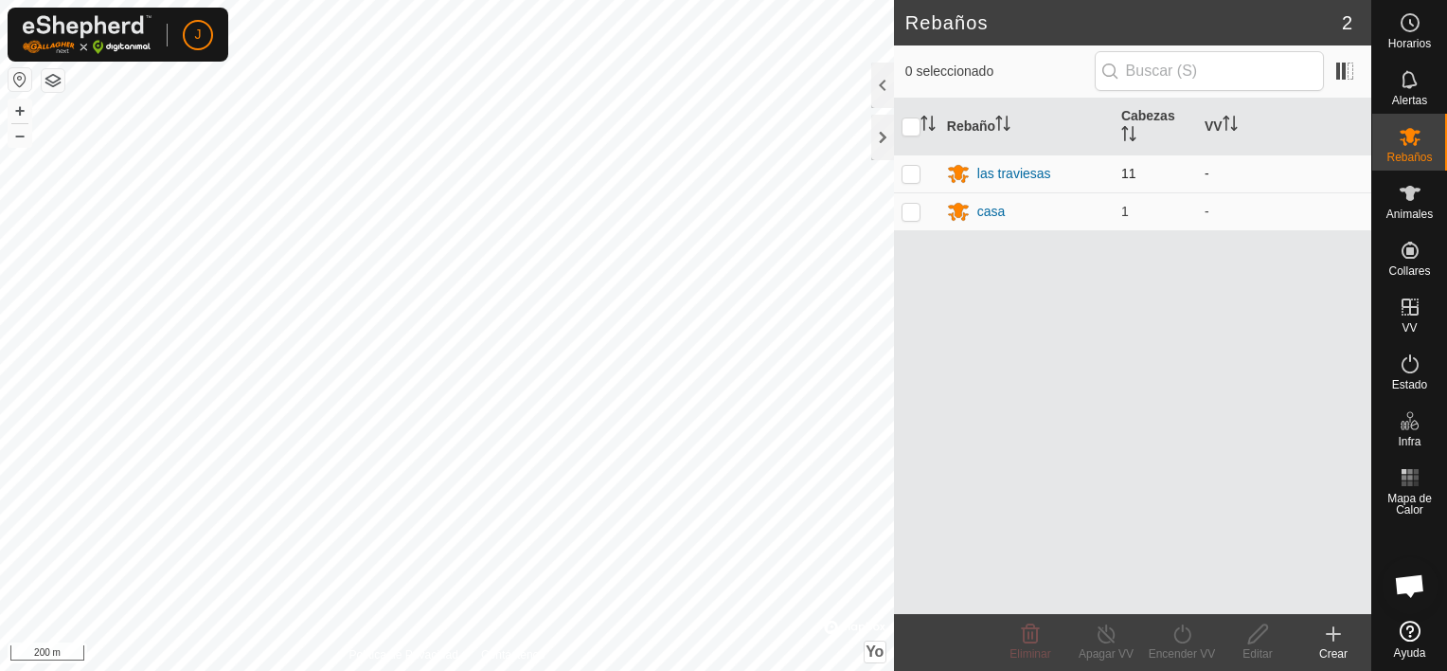
click at [917, 168] on p-checkbox at bounding box center [911, 173] width 19 height 15
checkbox input "true"
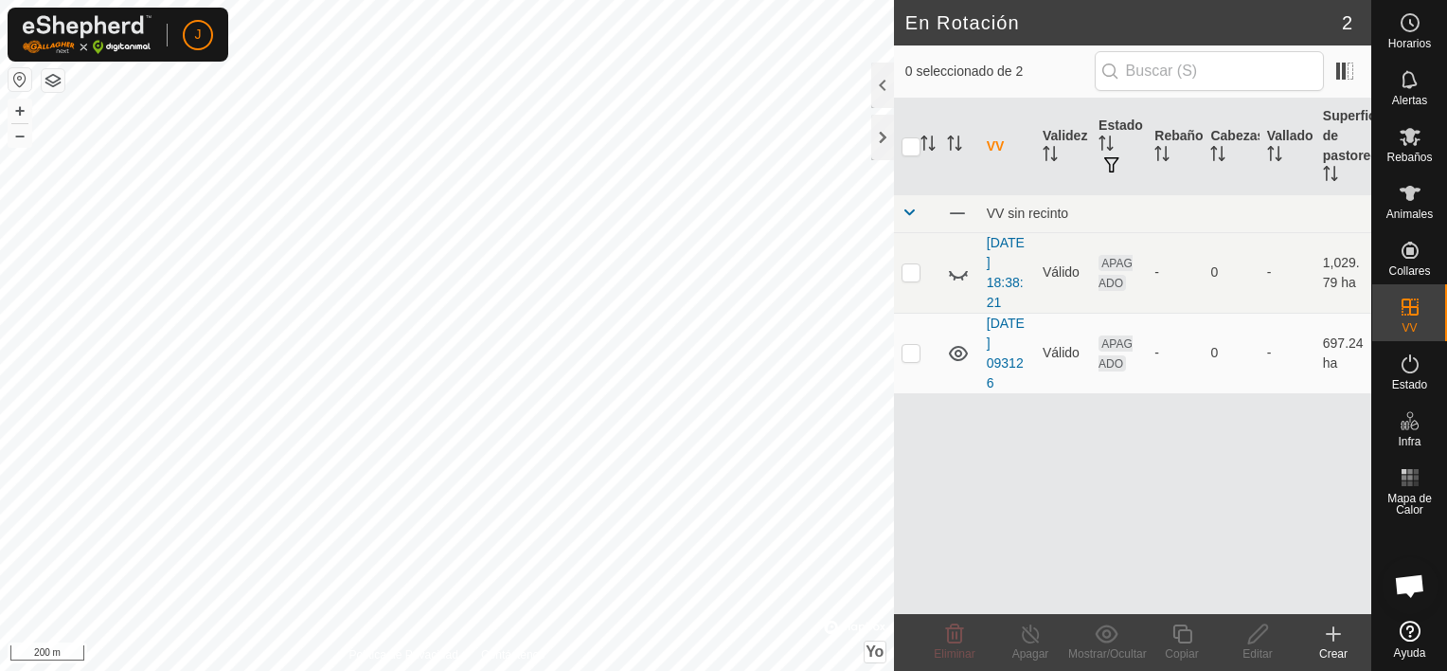
checkbox input "true"
click at [1415, 137] on icon at bounding box center [1410, 137] width 21 height 18
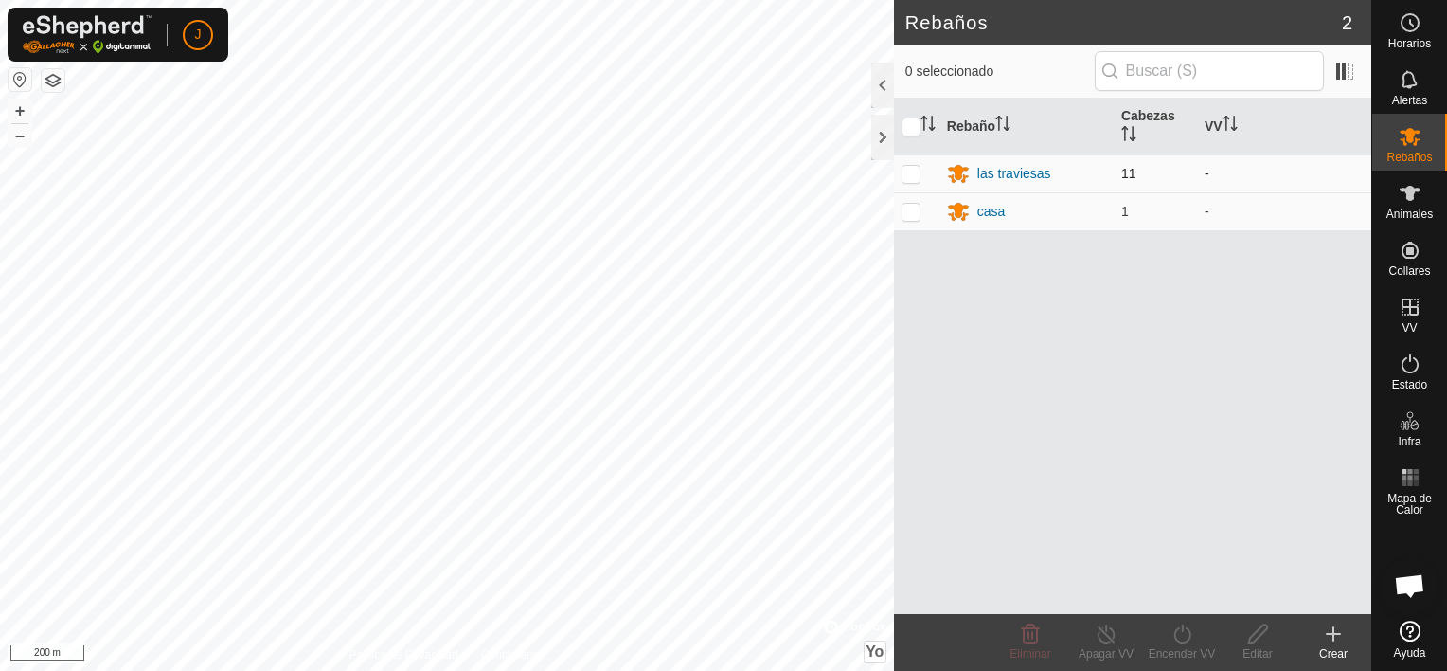
click at [905, 163] on td at bounding box center [916, 173] width 45 height 38
checkbox input "true"
click at [1187, 634] on icon at bounding box center [1183, 633] width 24 height 23
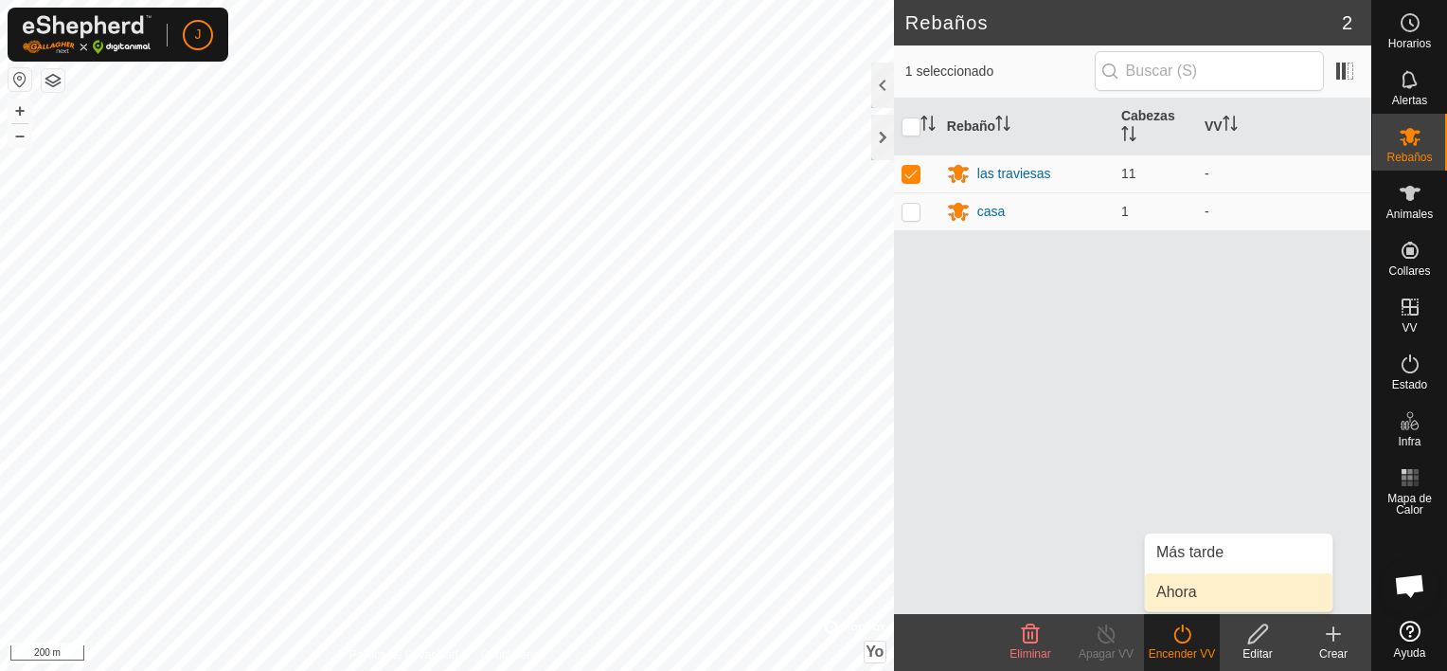
click at [1194, 588] on link "Ahora" at bounding box center [1239, 592] width 188 height 38
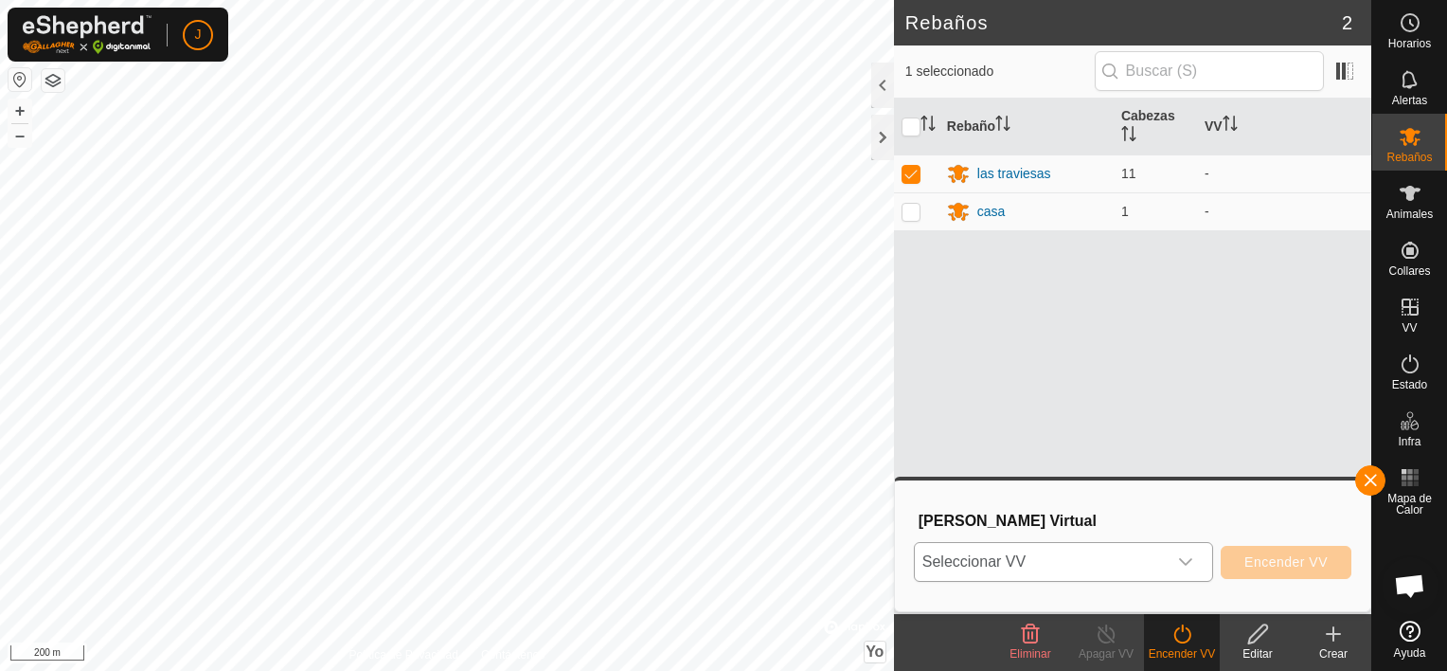
click at [1190, 556] on icon "dropdown trigger" at bounding box center [1185, 561] width 15 height 15
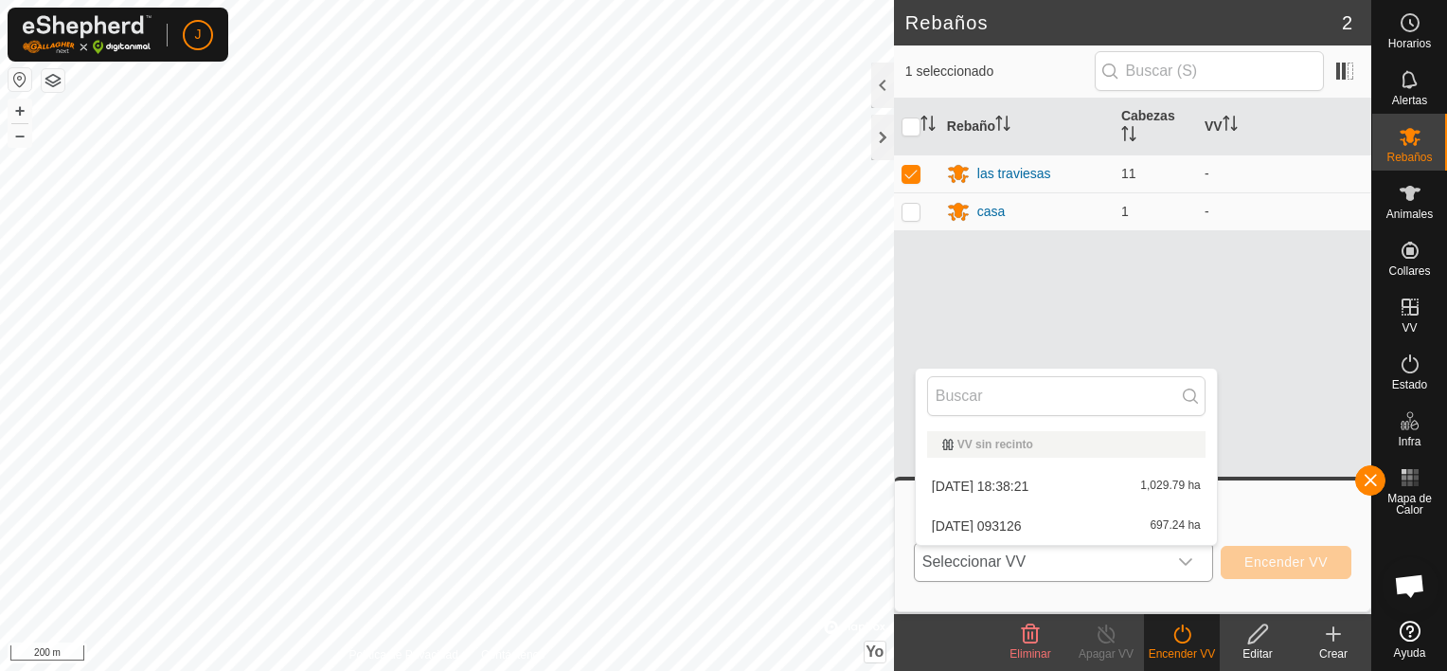
click at [1109, 526] on li "[DATE] 093126 697.24 ha" at bounding box center [1066, 526] width 301 height 38
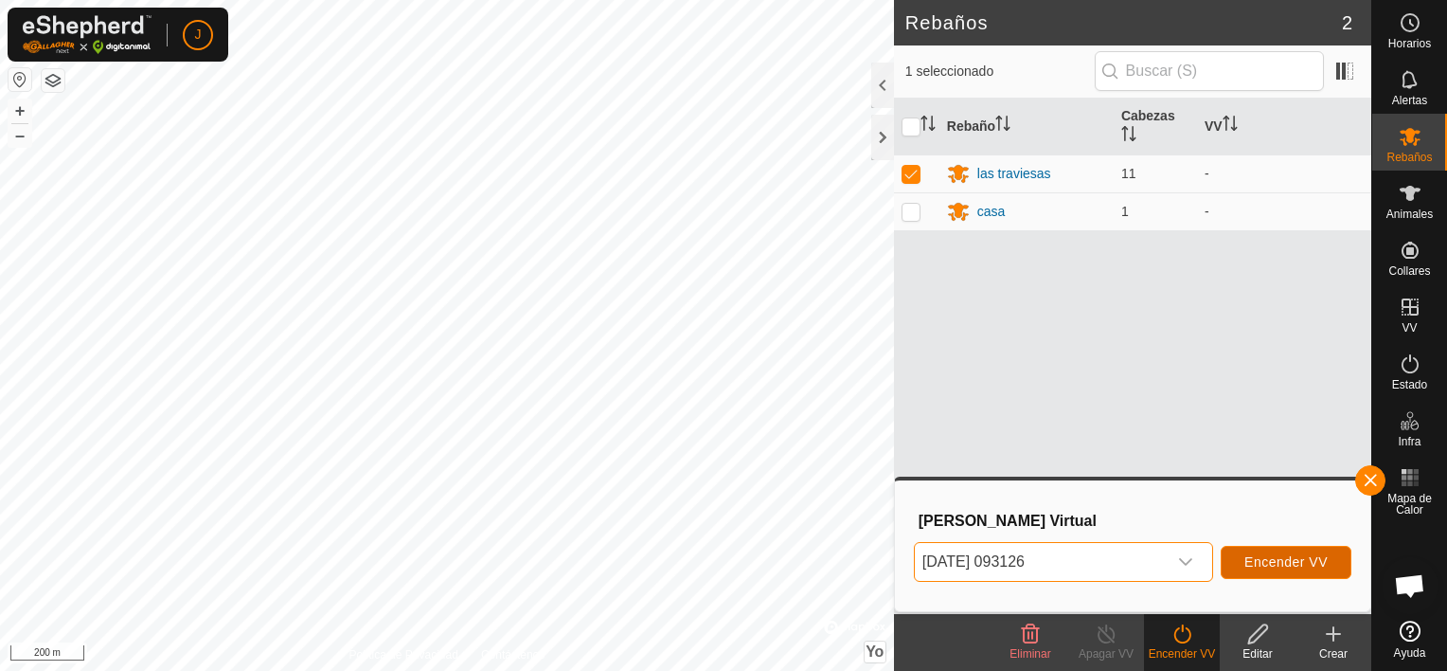
click at [1301, 556] on span "Encender VV" at bounding box center [1286, 561] width 83 height 15
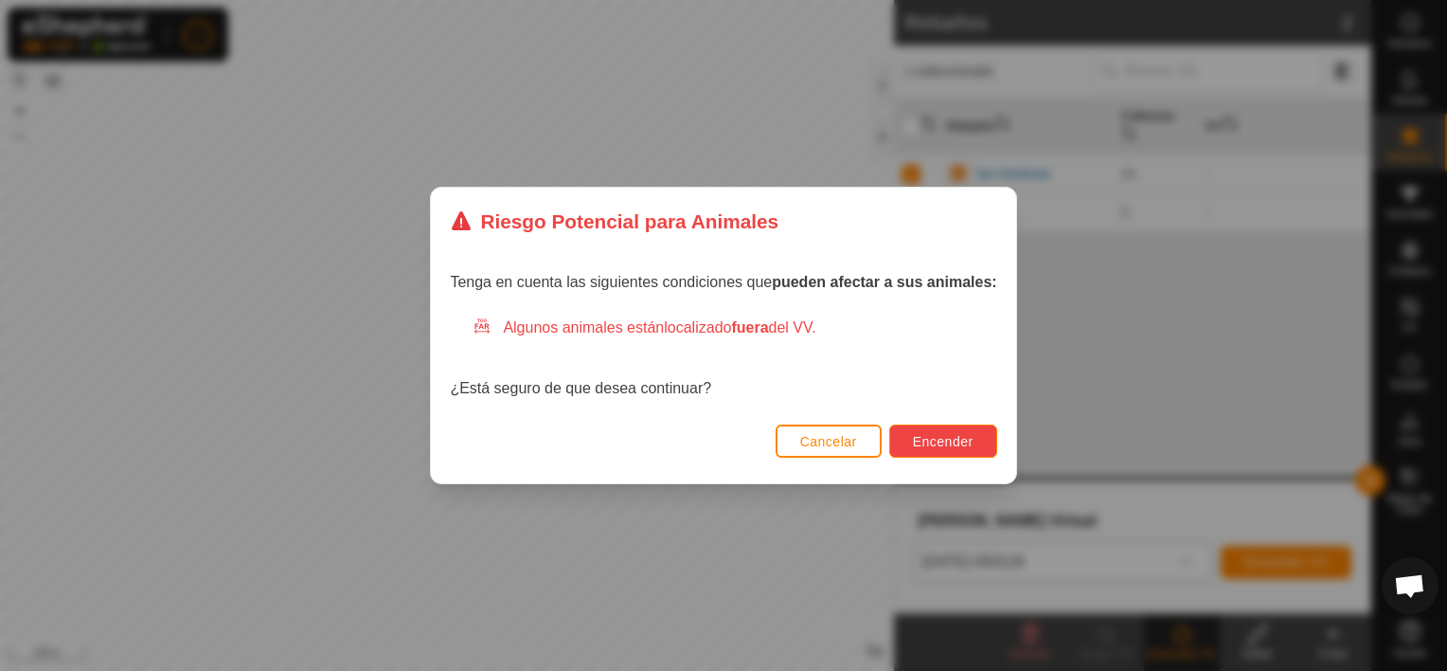
click at [954, 444] on span "Encender" at bounding box center [943, 441] width 61 height 15
